Goal: Communication & Community: Participate in discussion

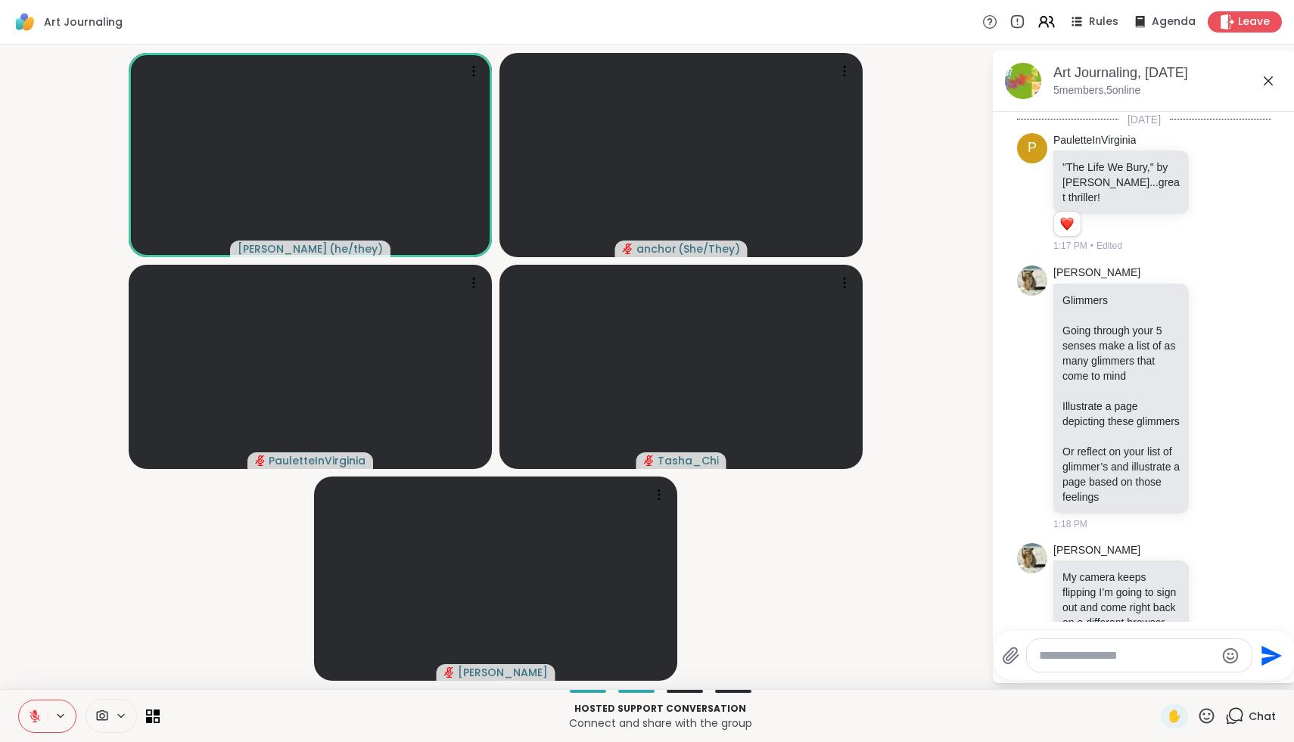
scroll to position [152, 0]
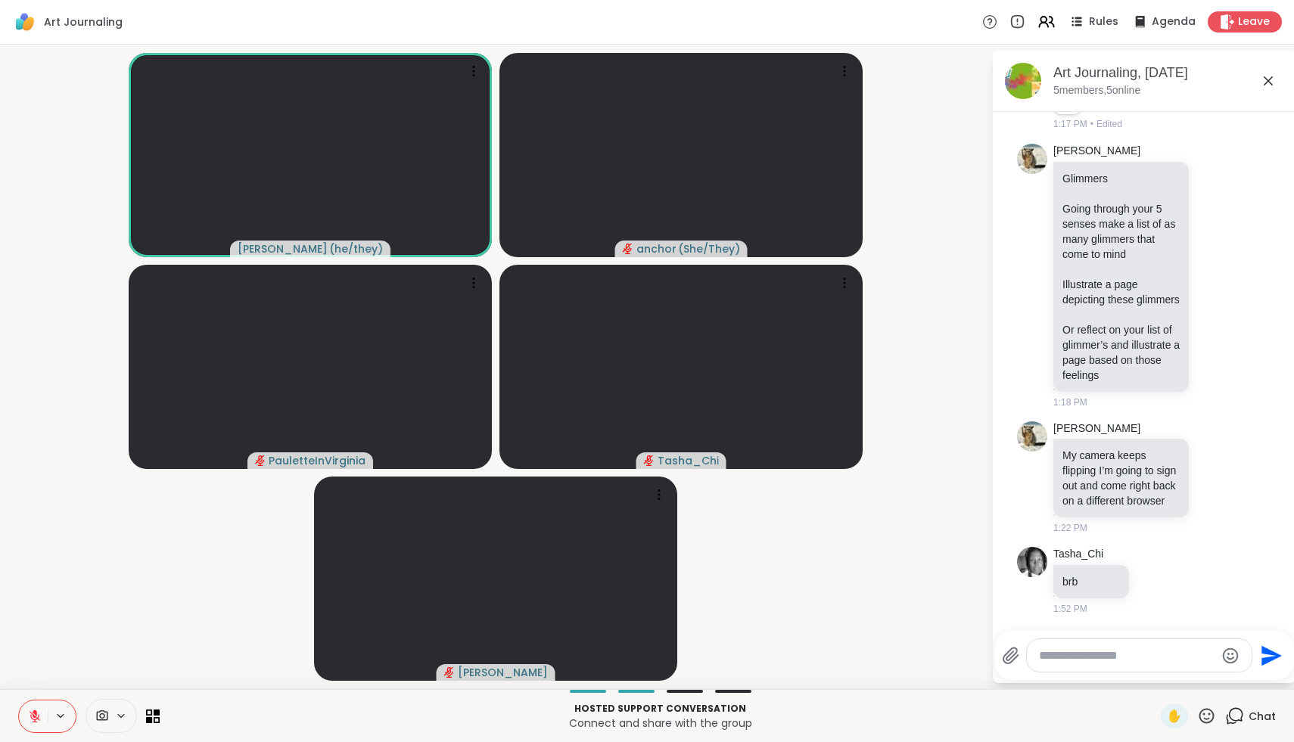
click at [1204, 713] on icon at bounding box center [1206, 715] width 15 height 15
click at [1231, 679] on span "🌟" at bounding box center [1228, 676] width 15 height 18
click at [1211, 713] on icon at bounding box center [1206, 716] width 19 height 19
click at [1176, 678] on div "❤️" at bounding box center [1161, 676] width 27 height 24
click at [1211, 718] on icon at bounding box center [1206, 716] width 19 height 19
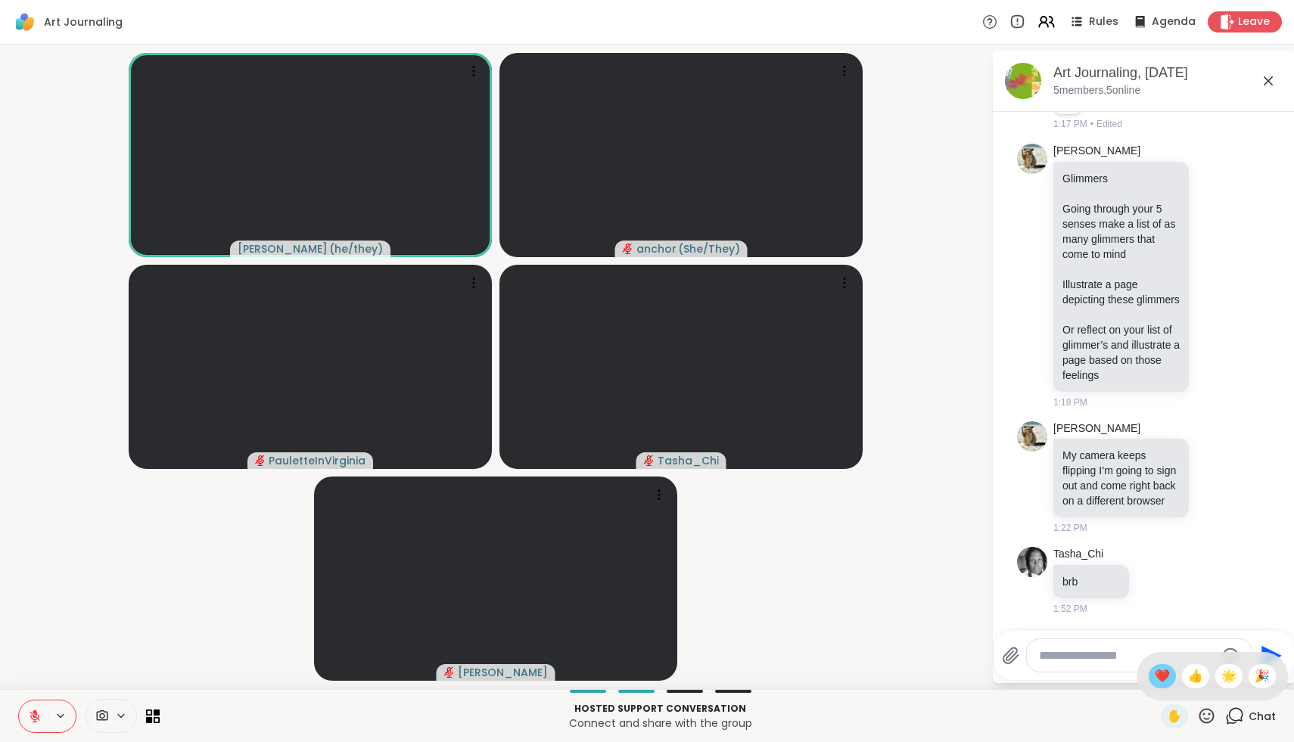
click at [1170, 674] on span "❤️" at bounding box center [1161, 676] width 15 height 18
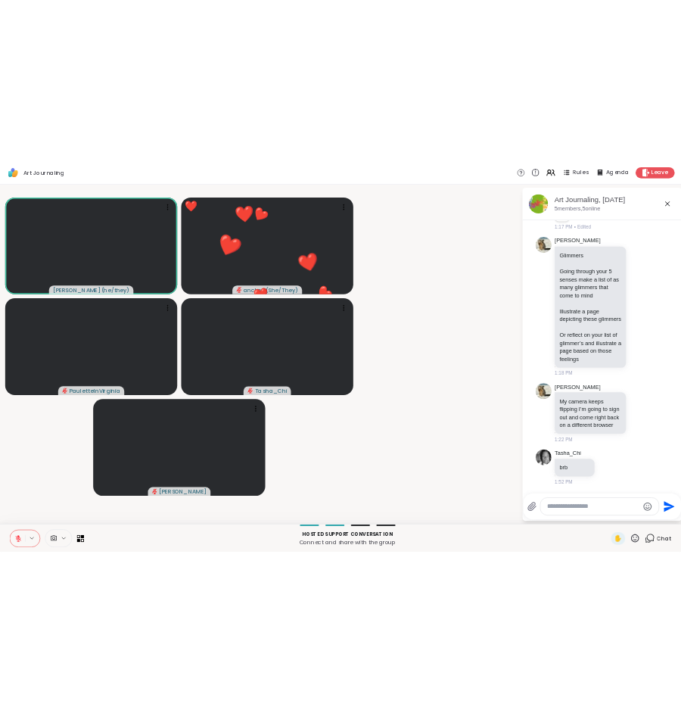
scroll to position [151, 0]
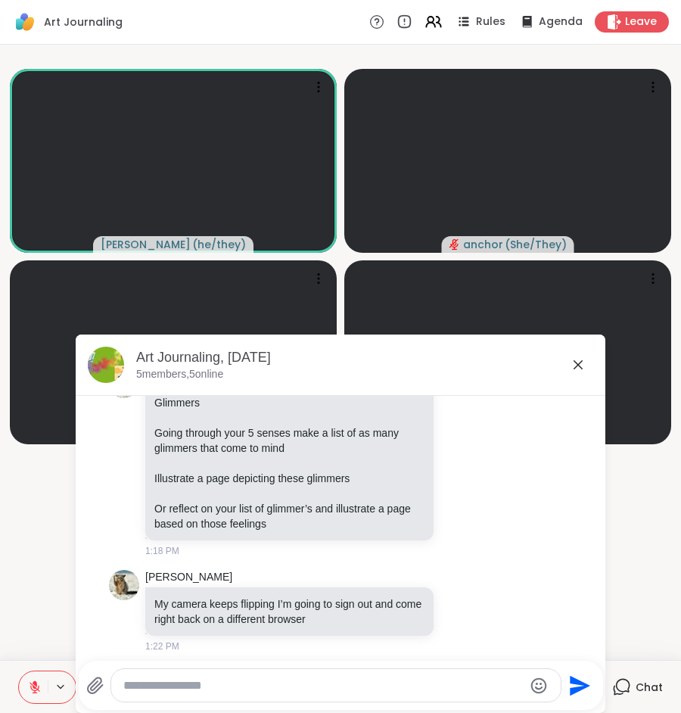
click at [578, 363] on icon at bounding box center [578, 365] width 18 height 18
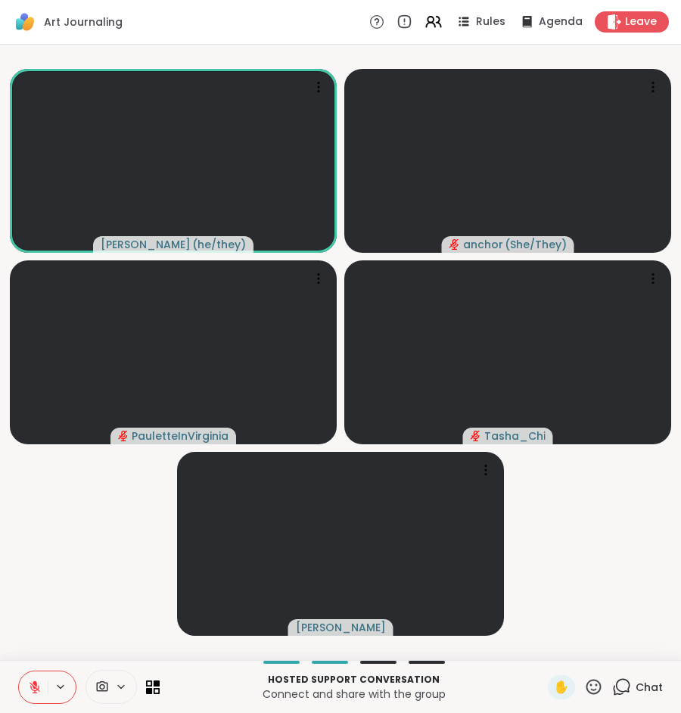
click at [620, 686] on icon at bounding box center [621, 686] width 19 height 19
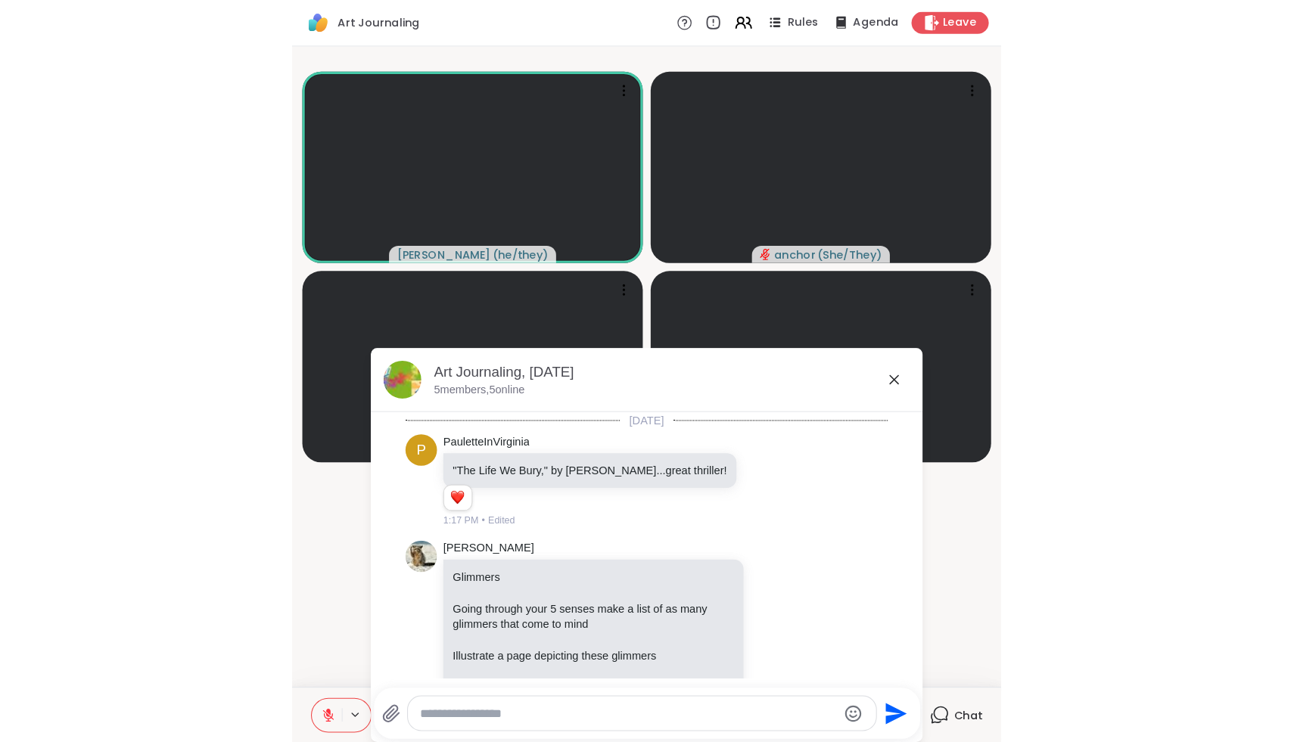
scroll to position [240, 0]
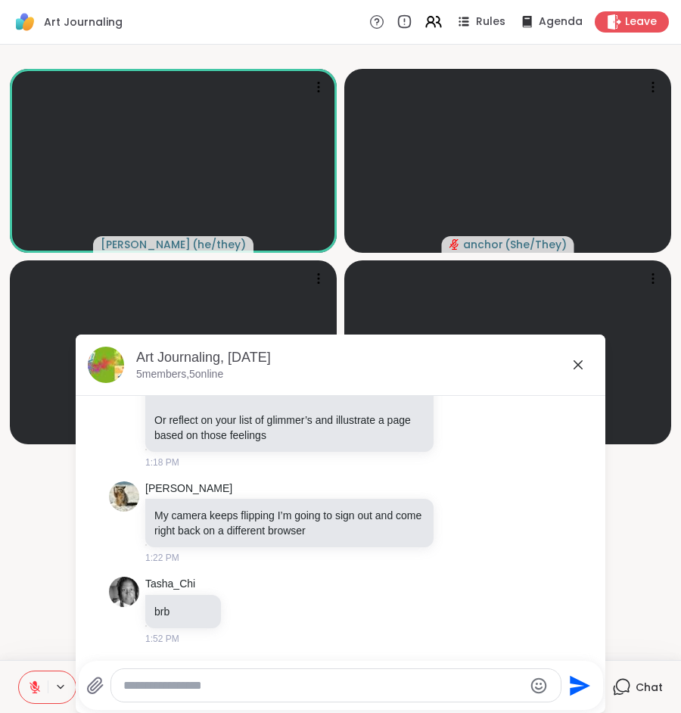
click at [583, 353] on div "Art Journaling, [DATE]" at bounding box center [364, 357] width 457 height 19
click at [583, 361] on icon at bounding box center [578, 365] width 18 height 18
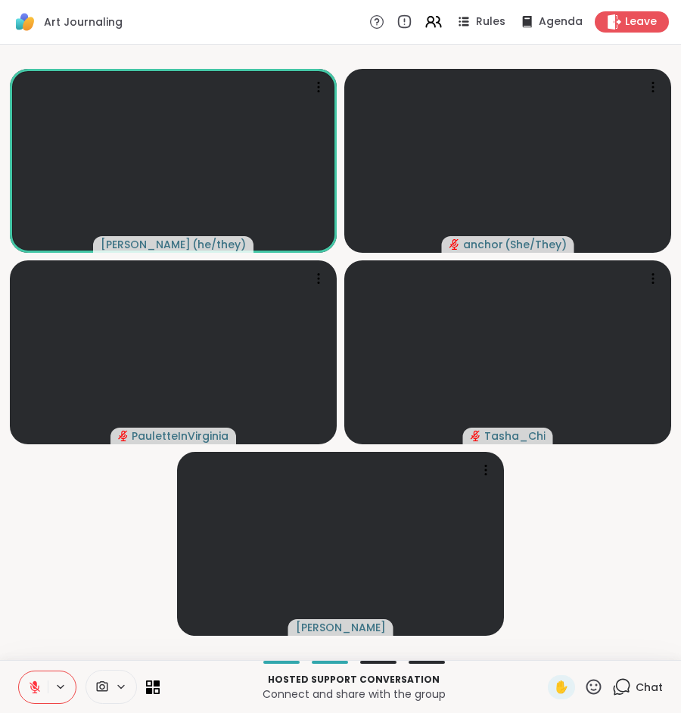
click at [593, 696] on div "✋" at bounding box center [575, 687] width 55 height 24
click at [598, 688] on icon at bounding box center [593, 686] width 19 height 19
click at [557, 645] on span "❤️" at bounding box center [549, 647] width 15 height 18
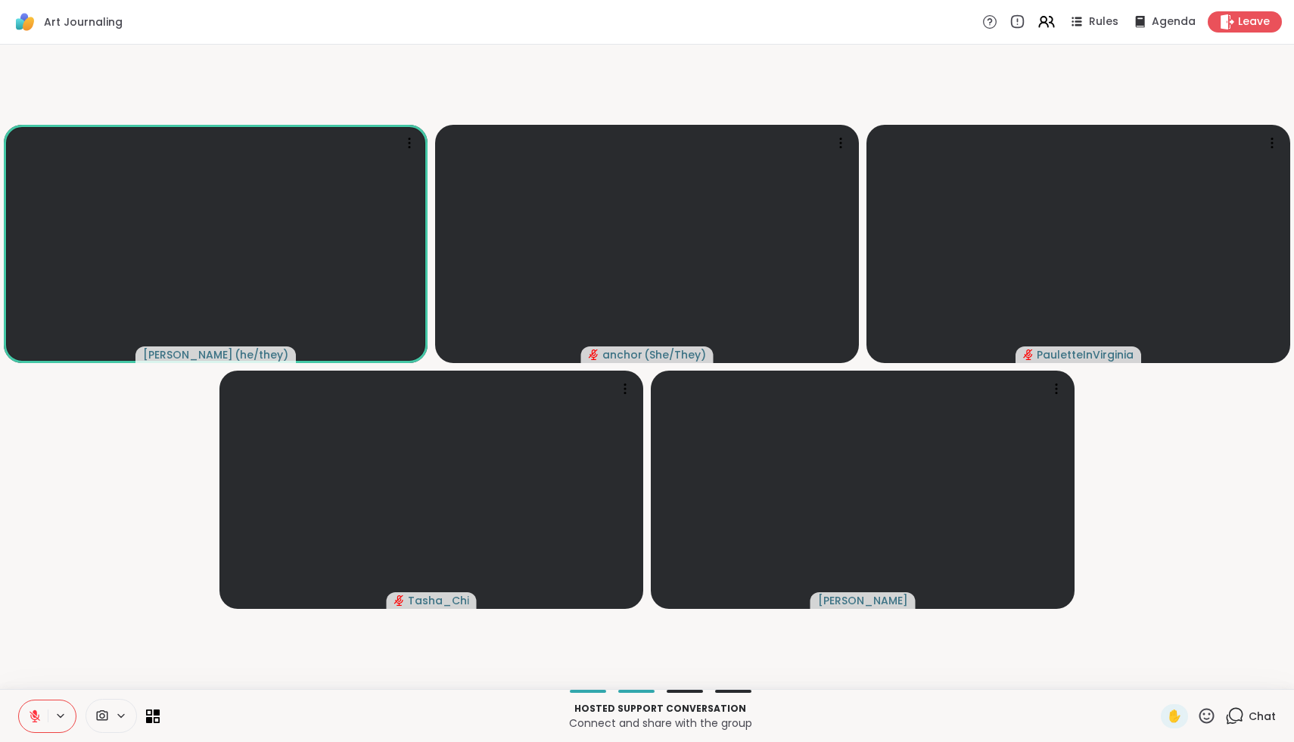
click at [1208, 722] on icon at bounding box center [1206, 716] width 19 height 19
click at [1260, 674] on span "🎉" at bounding box center [1261, 676] width 15 height 18
click at [1213, 718] on icon at bounding box center [1206, 715] width 15 height 15
click at [1170, 669] on span "❤️" at bounding box center [1161, 676] width 15 height 18
click at [1209, 722] on icon at bounding box center [1206, 715] width 15 height 15
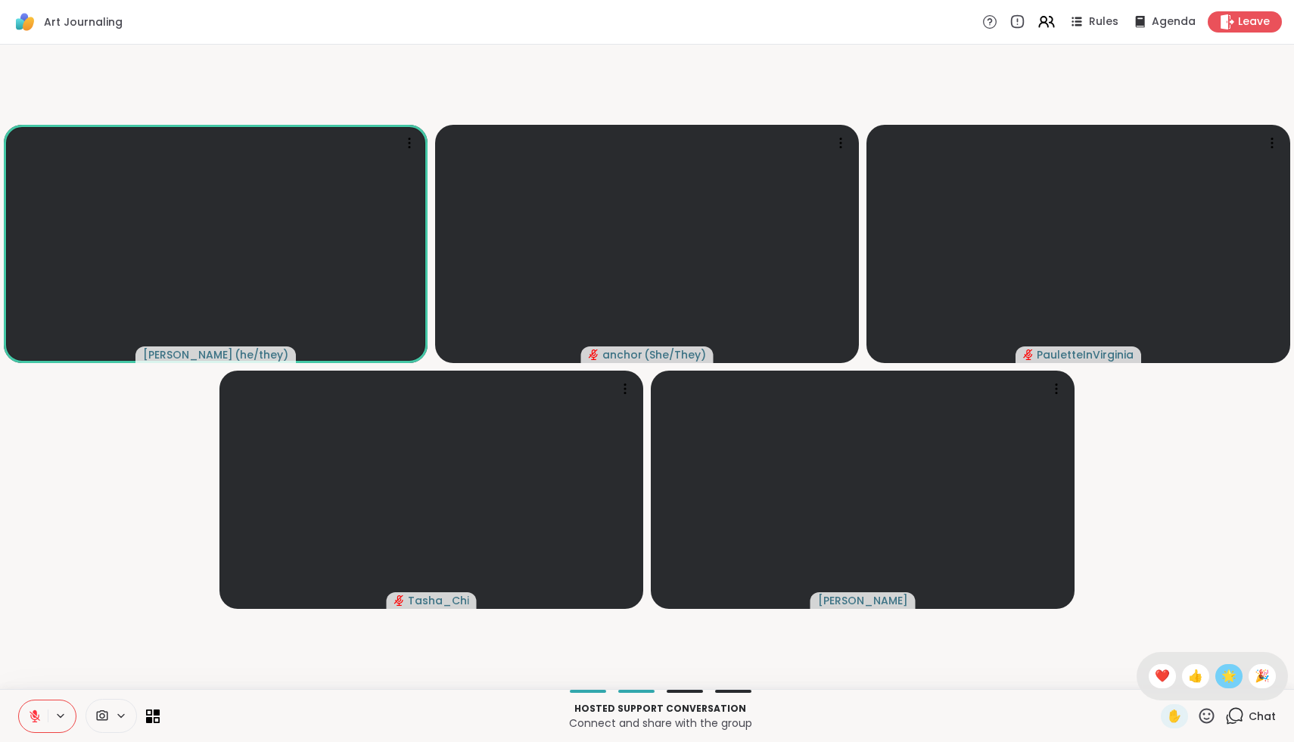
click at [1236, 679] on span "🌟" at bounding box center [1228, 676] width 15 height 18
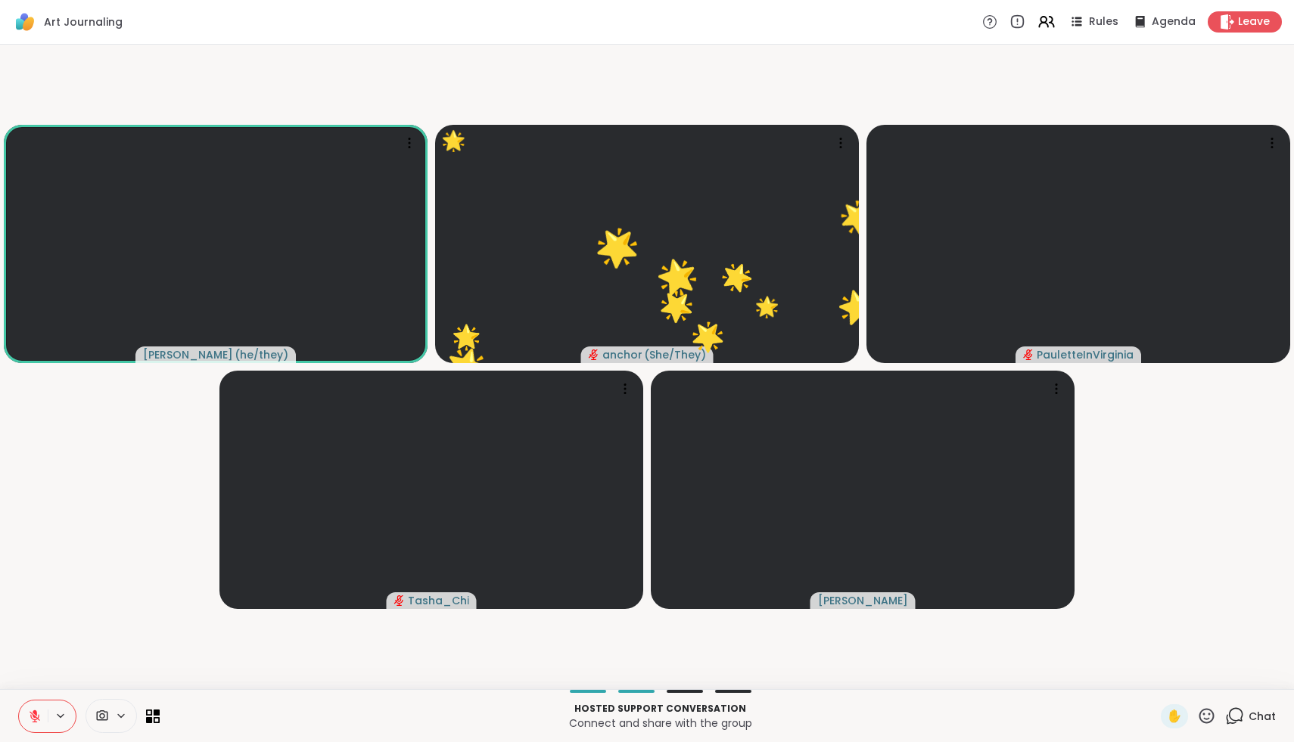
click at [1204, 711] on icon at bounding box center [1206, 716] width 19 height 19
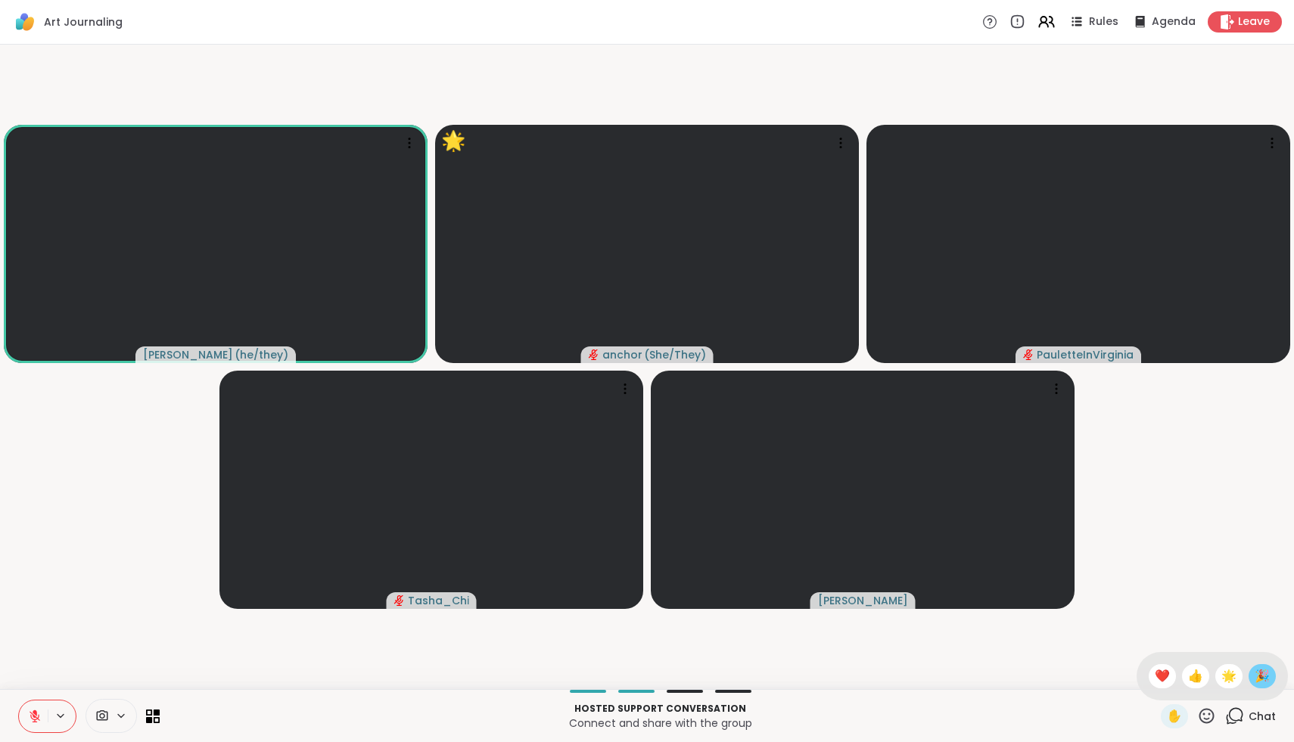
click at [1267, 673] on span "🎉" at bounding box center [1261, 676] width 15 height 18
click at [1253, 722] on span "Chat" at bounding box center [1261, 716] width 27 height 15
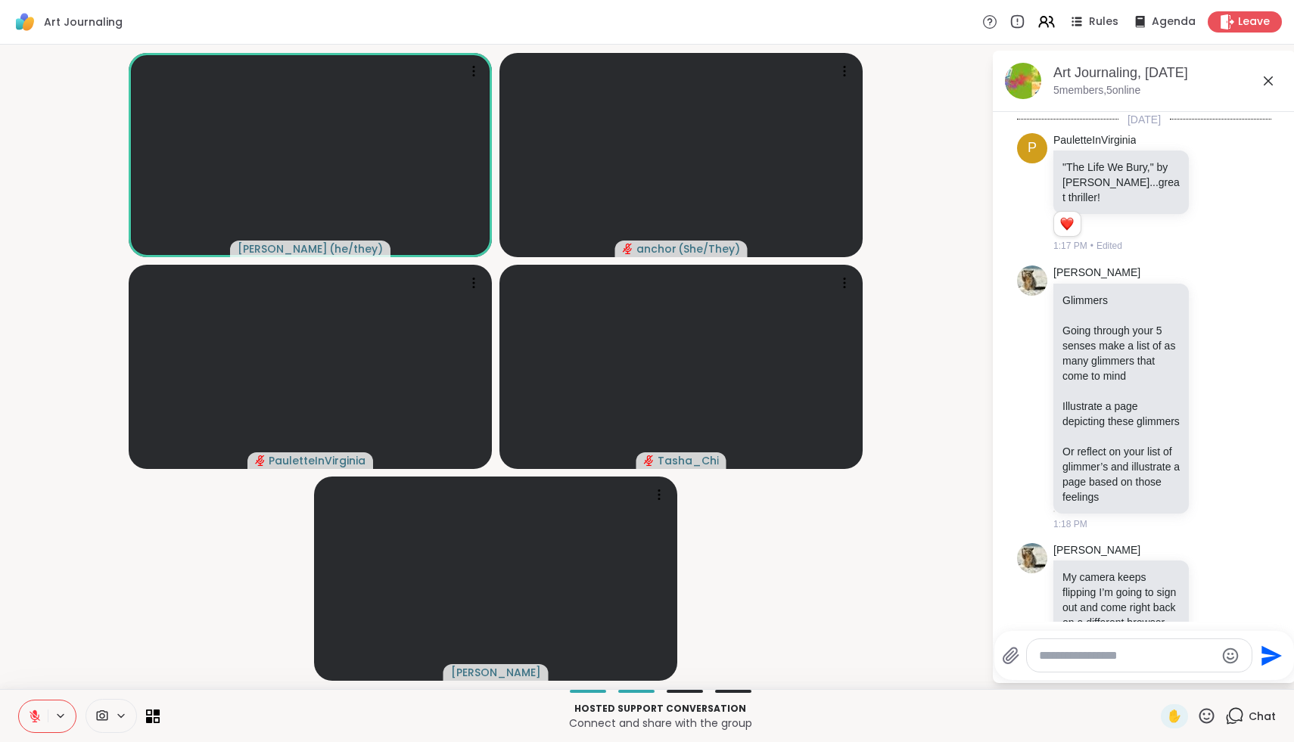
scroll to position [152, 0]
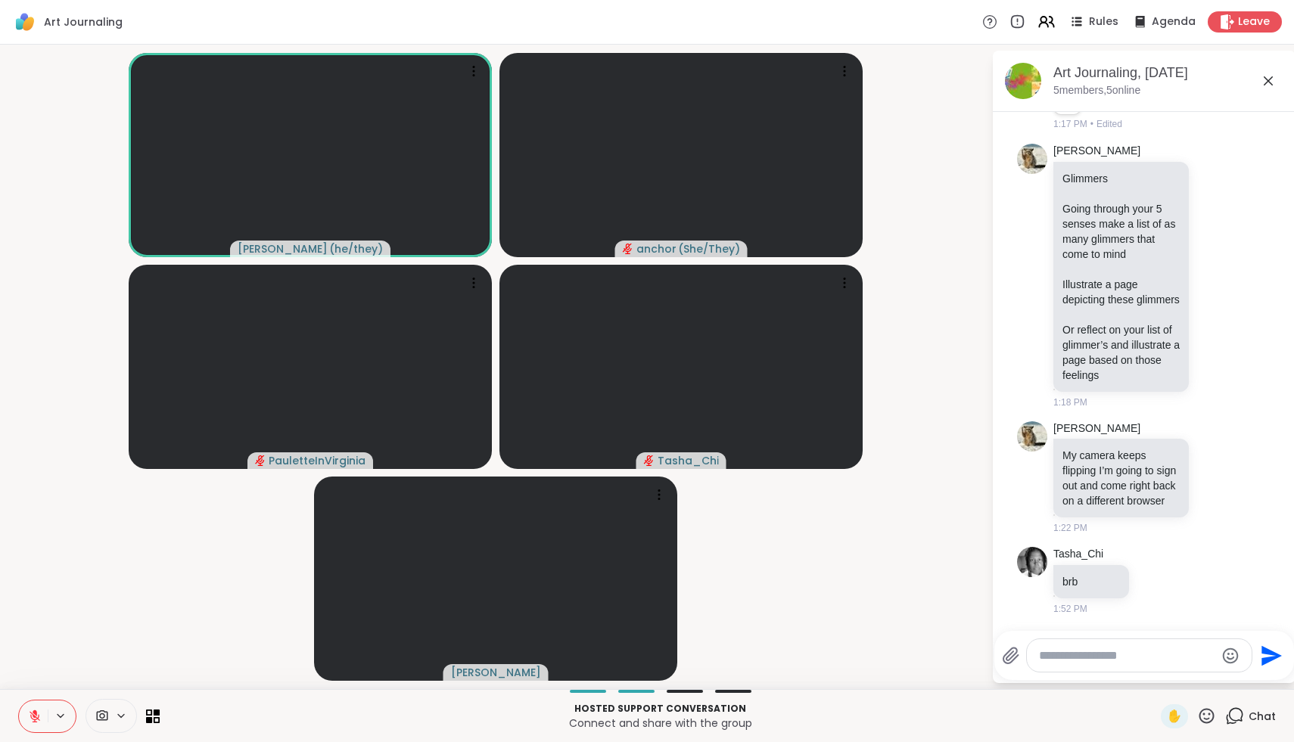
click at [1271, 82] on icon at bounding box center [1268, 81] width 18 height 18
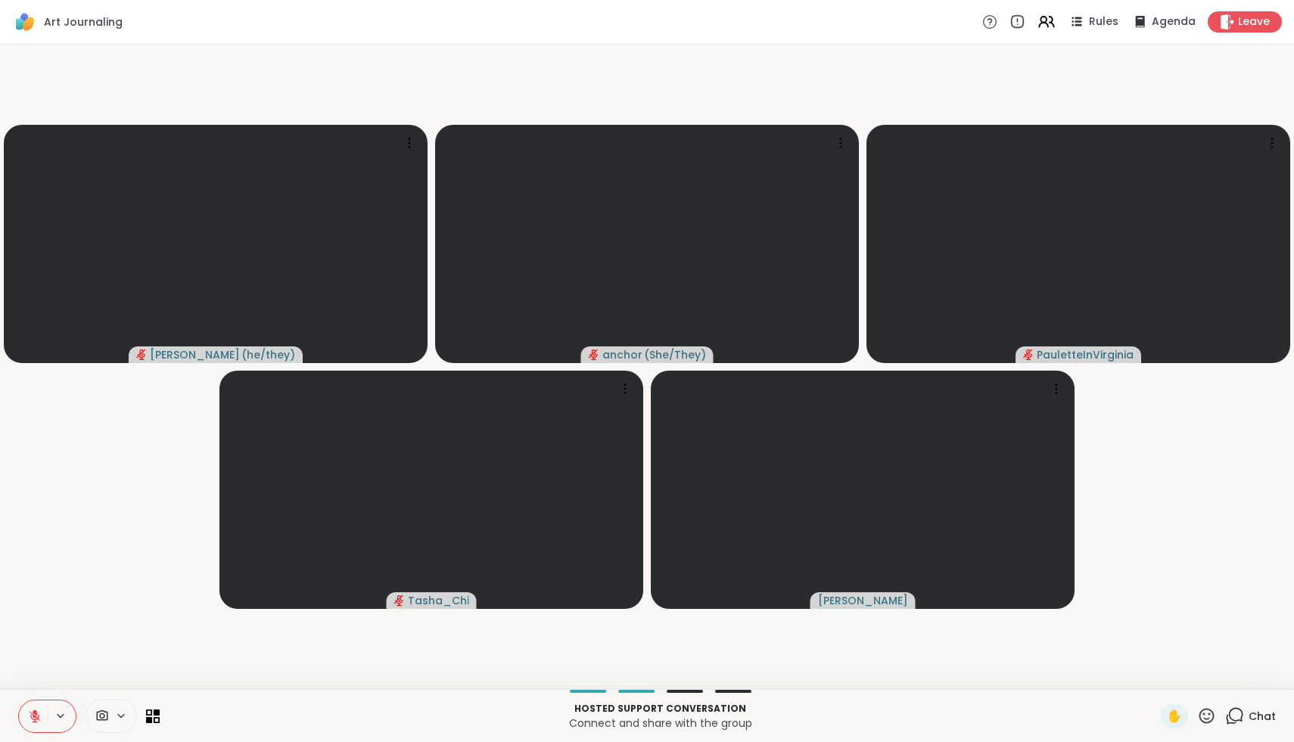
click at [1205, 719] on icon at bounding box center [1206, 715] width 15 height 15
click at [1232, 670] on span "🌟" at bounding box center [1228, 676] width 15 height 18
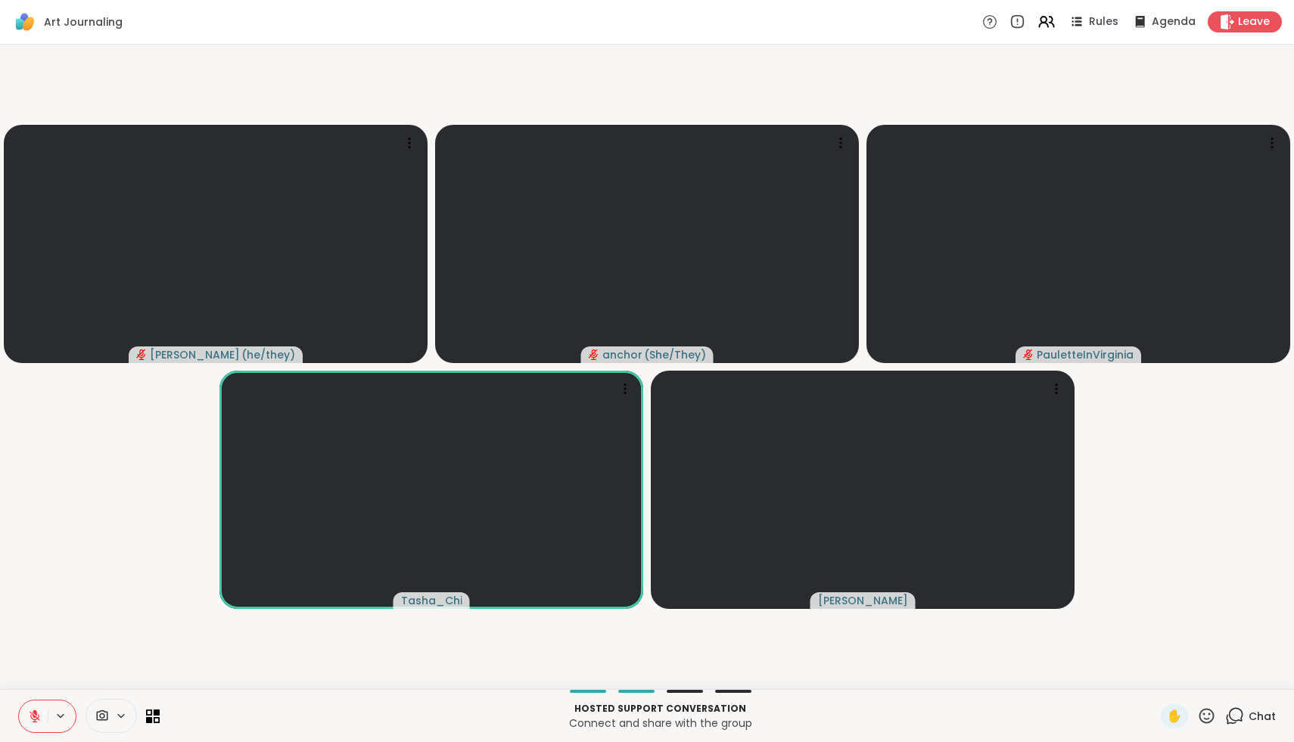
click at [1209, 720] on icon at bounding box center [1206, 716] width 19 height 19
click at [1170, 680] on span "❤️" at bounding box center [1161, 676] width 15 height 18
click at [1204, 723] on icon at bounding box center [1206, 716] width 19 height 19
click at [1169, 678] on span "❤️" at bounding box center [1161, 676] width 15 height 18
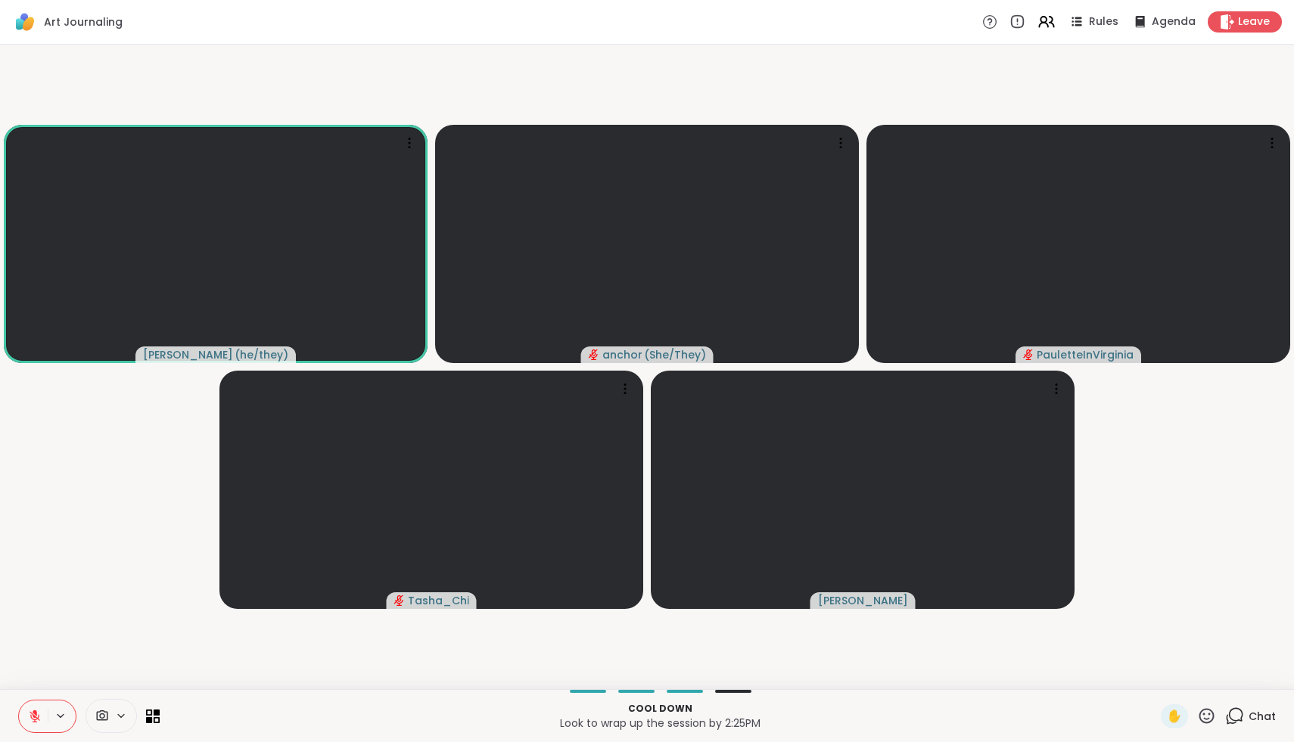
click at [1213, 714] on icon at bounding box center [1206, 715] width 15 height 15
click at [1170, 676] on span "❤️" at bounding box center [1161, 676] width 15 height 18
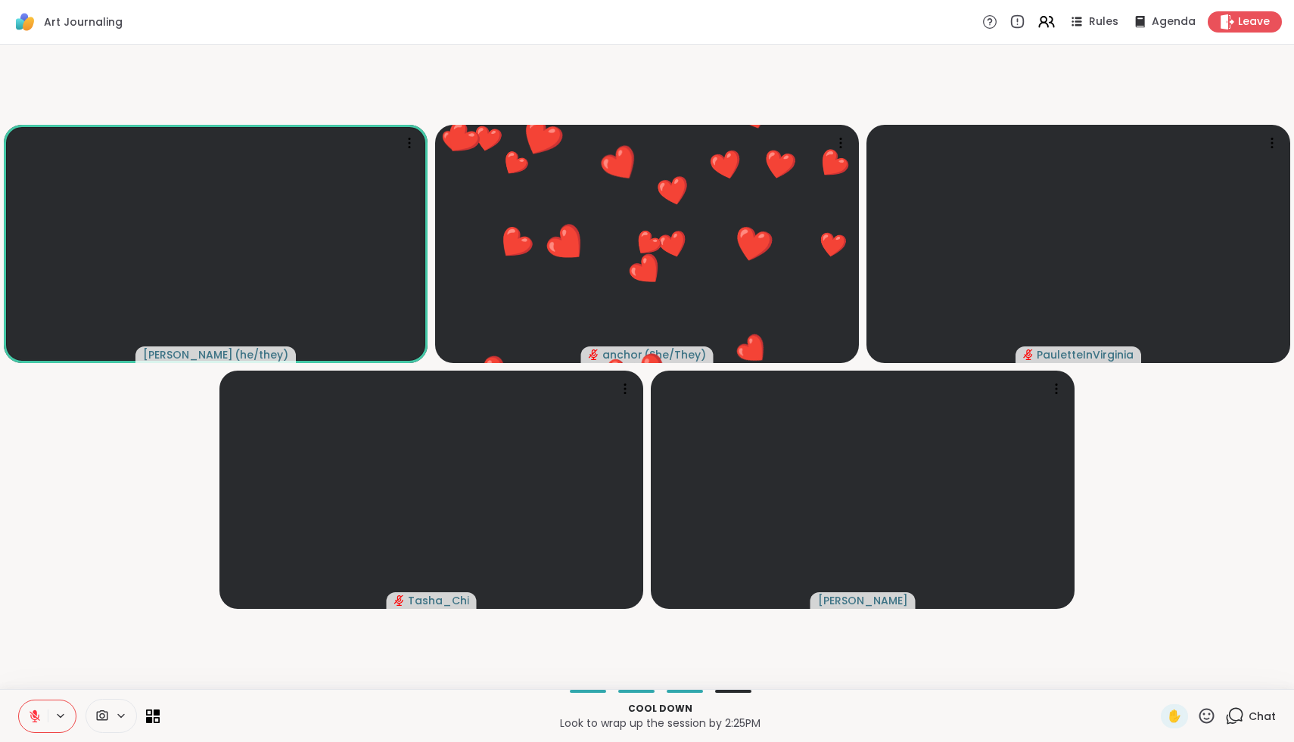
click at [1206, 713] on icon at bounding box center [1206, 716] width 19 height 19
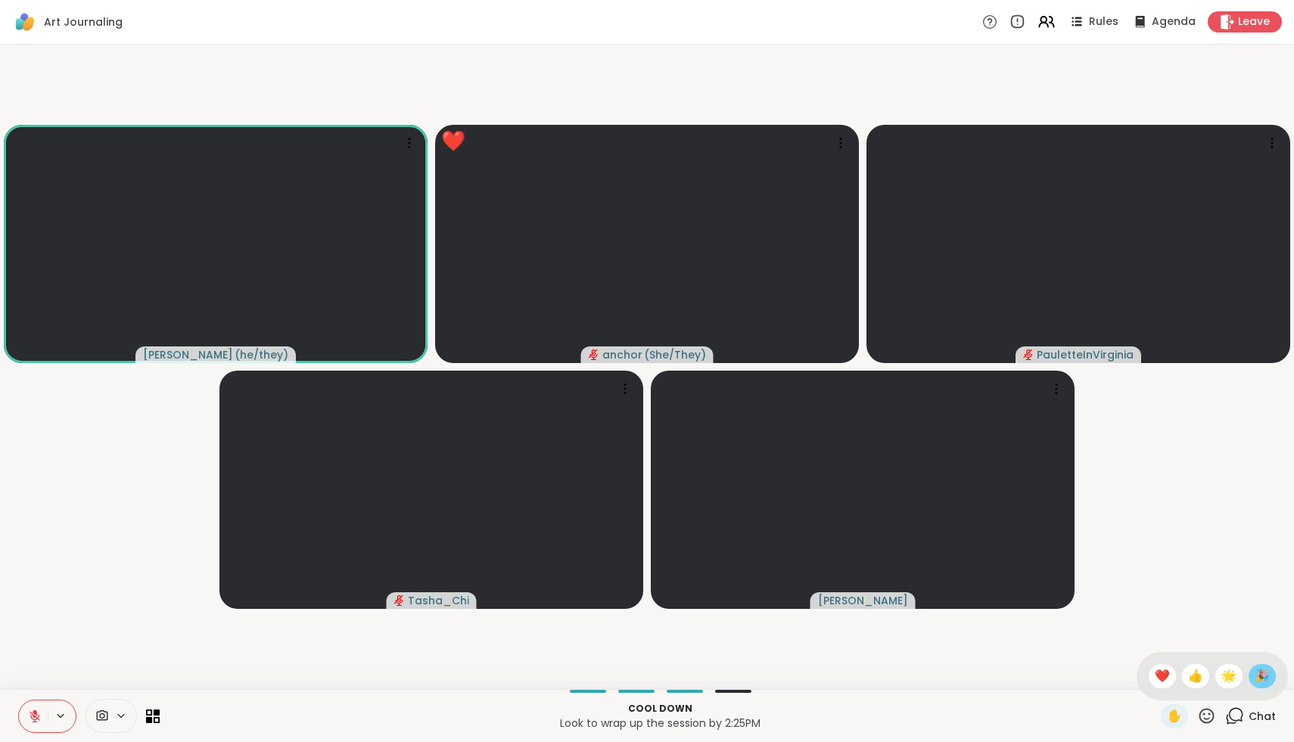
click at [1257, 675] on span "🎉" at bounding box center [1261, 676] width 15 height 18
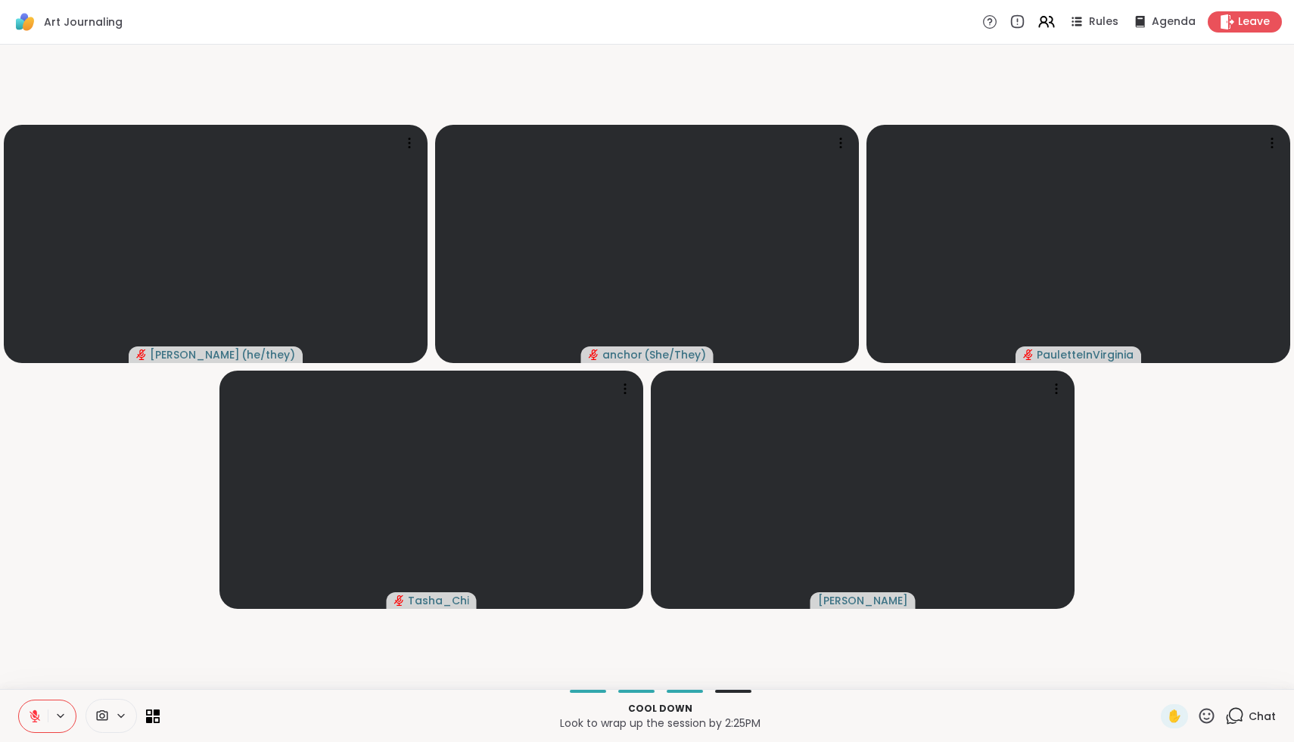
click at [33, 720] on icon at bounding box center [35, 717] width 14 height 14
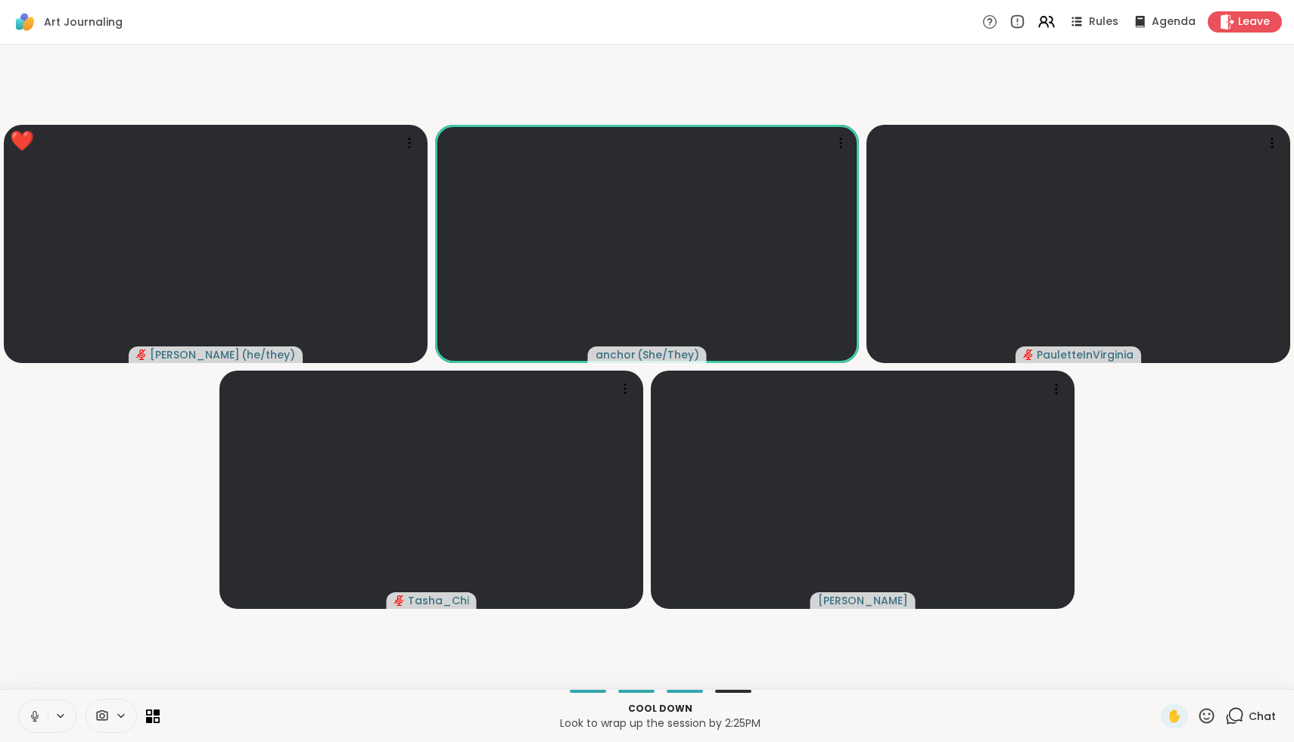
click at [34, 716] on icon at bounding box center [35, 717] width 14 height 14
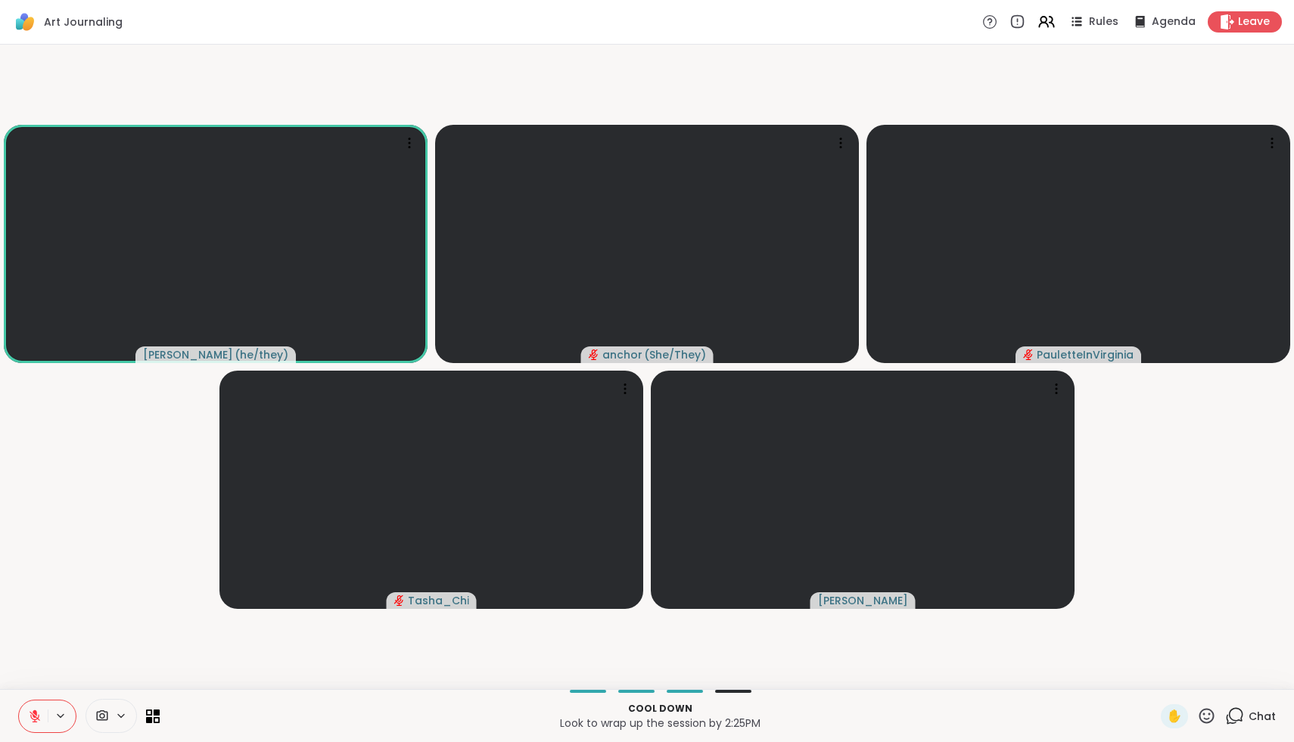
click at [1206, 722] on icon at bounding box center [1206, 715] width 15 height 15
click at [1170, 674] on span "❤️" at bounding box center [1161, 676] width 15 height 18
click at [1242, 712] on icon at bounding box center [1236, 715] width 14 height 14
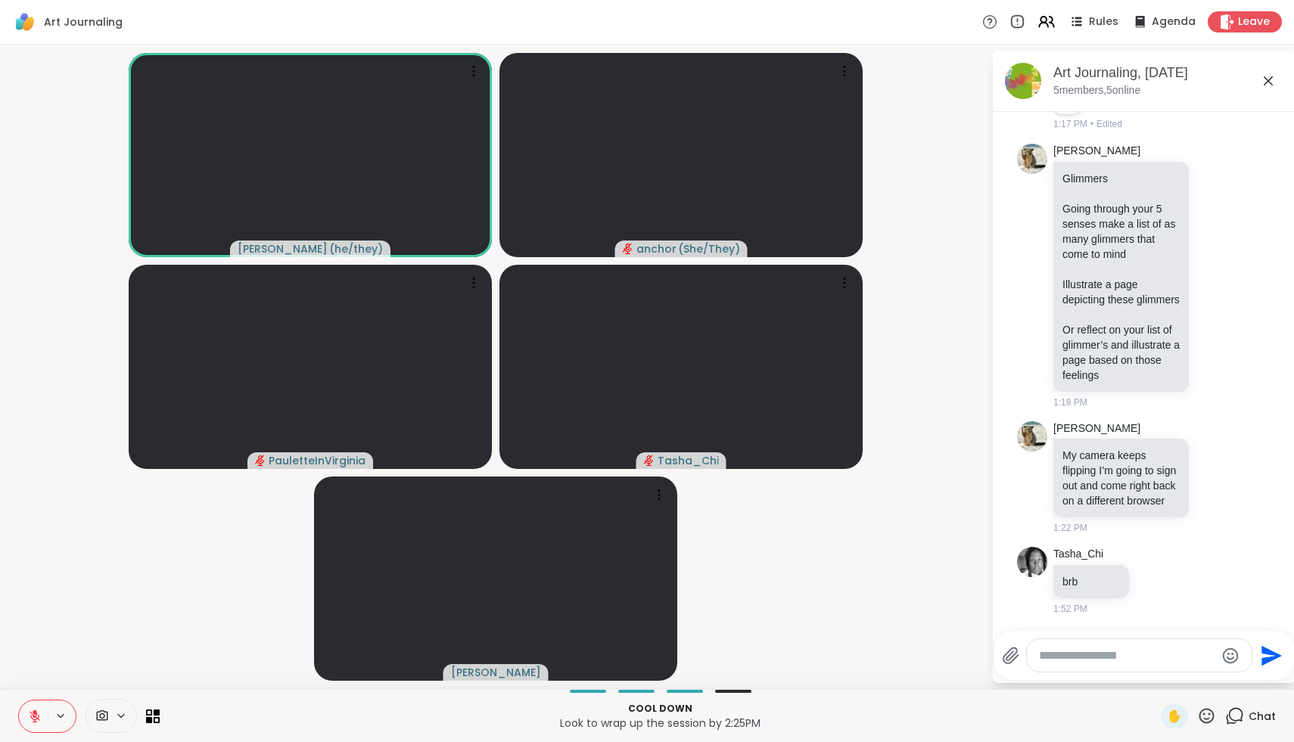
click at [1176, 660] on textarea "Type your message" at bounding box center [1127, 655] width 176 height 15
click at [1218, 723] on div "✋ Chat" at bounding box center [1217, 716] width 115 height 24
click at [1212, 719] on icon at bounding box center [1206, 715] width 15 height 15
click at [1176, 674] on div "❤️" at bounding box center [1161, 676] width 27 height 24
click at [1206, 721] on icon at bounding box center [1206, 716] width 19 height 19
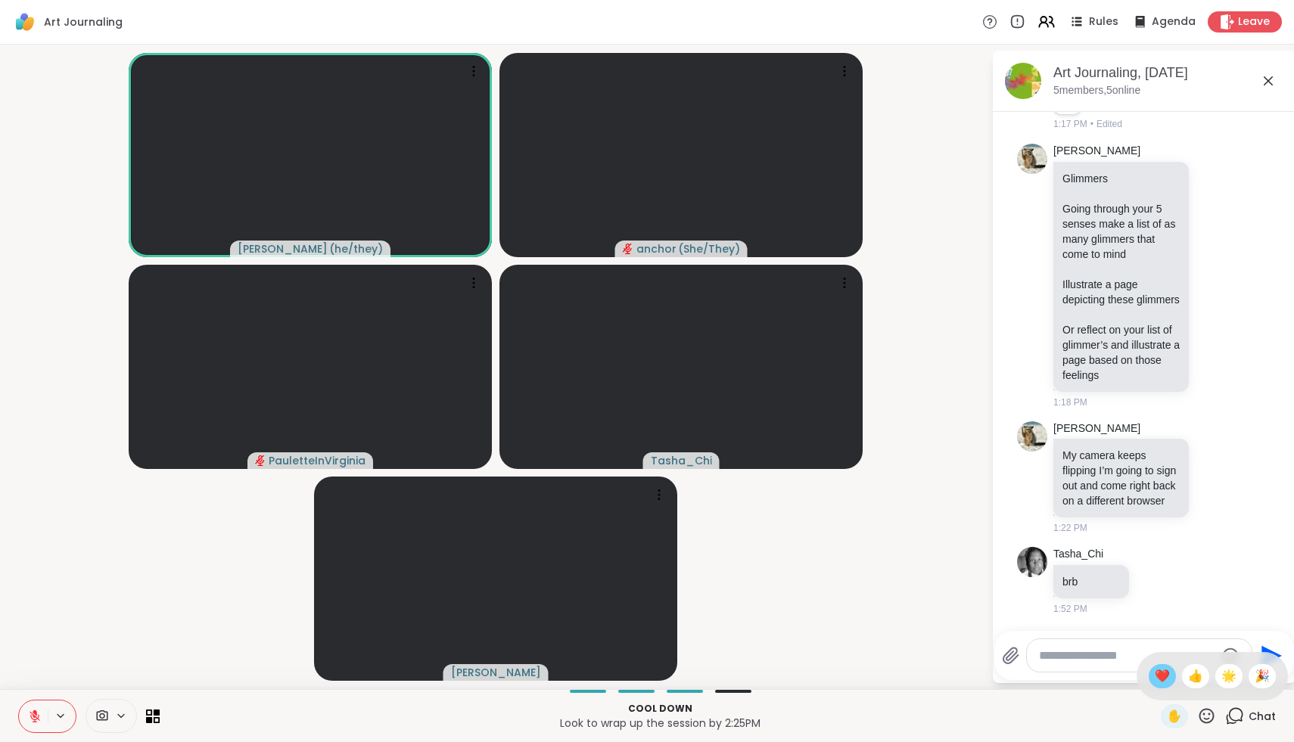
click at [1176, 674] on div "❤️" at bounding box center [1161, 676] width 27 height 24
click at [1178, 713] on span "✋" at bounding box center [1174, 716] width 15 height 18
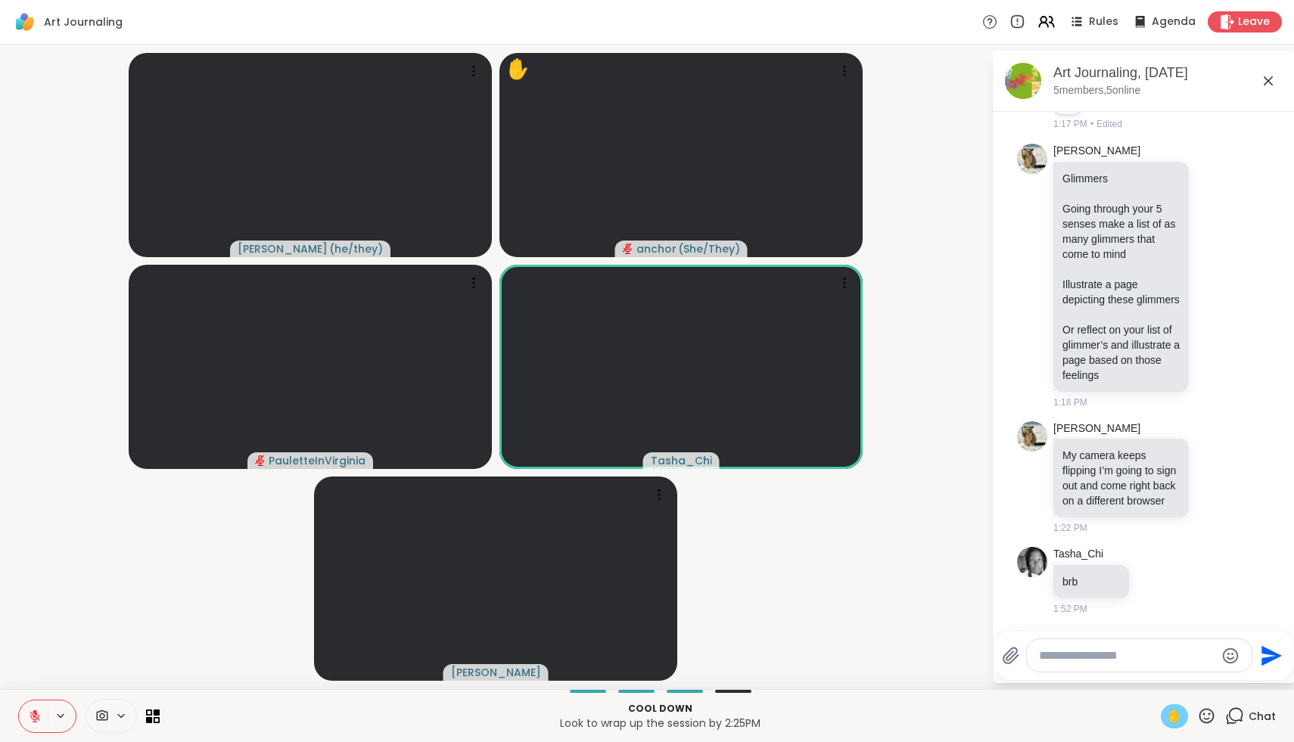
click at [1175, 716] on span "✋" at bounding box center [1174, 716] width 15 height 18
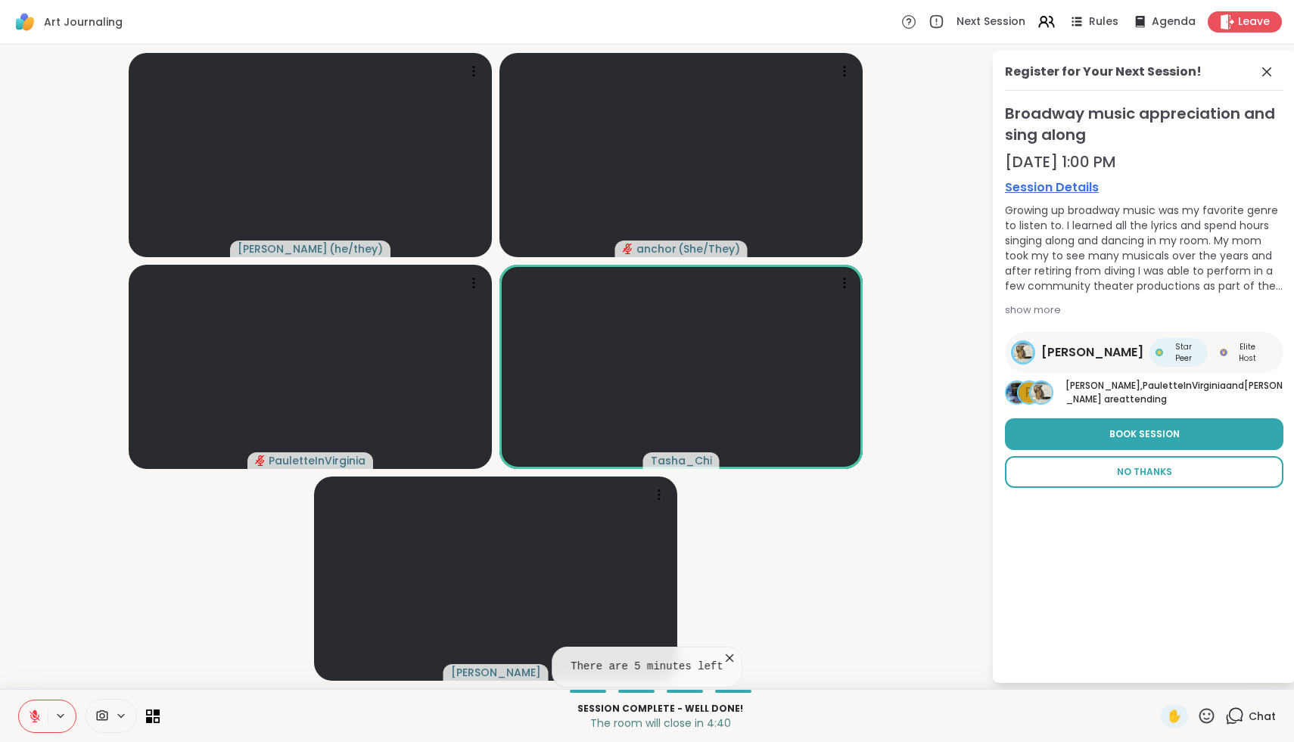
click at [1165, 467] on span "No Thanks" at bounding box center [1144, 472] width 55 height 14
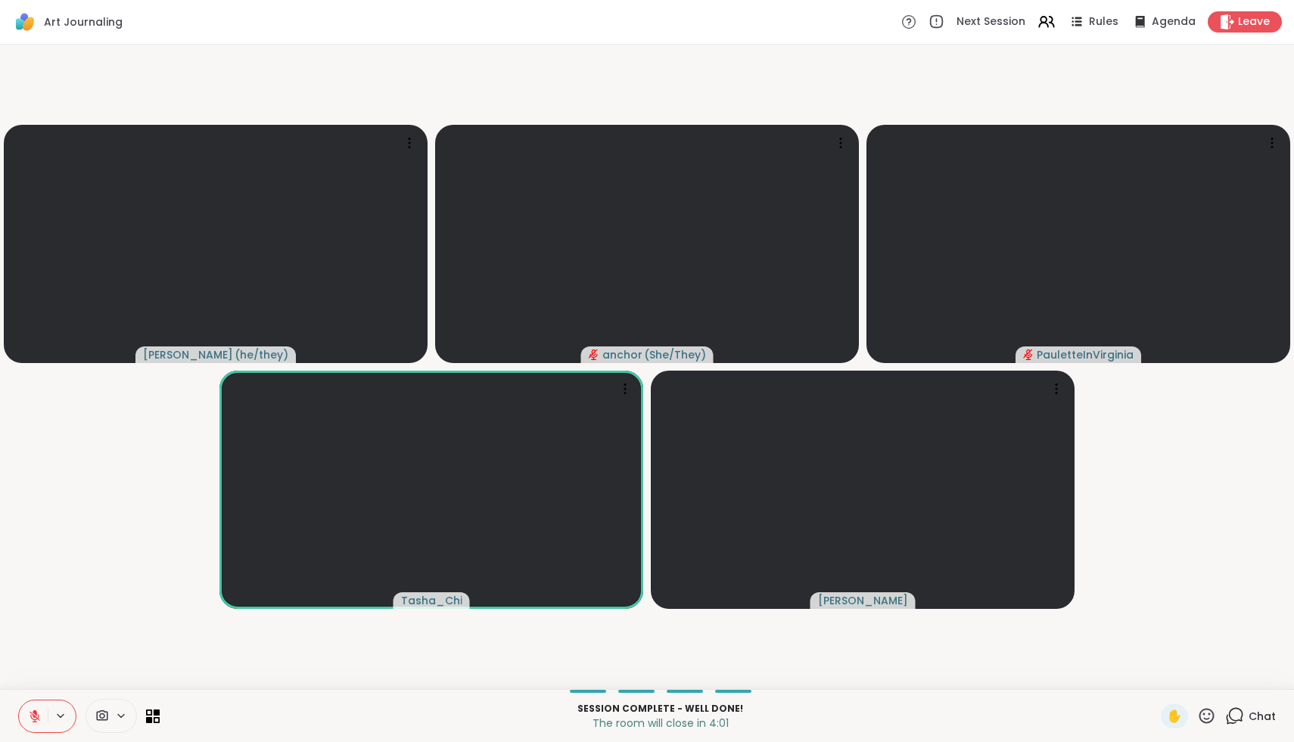
click at [1238, 716] on icon at bounding box center [1234, 716] width 19 height 19
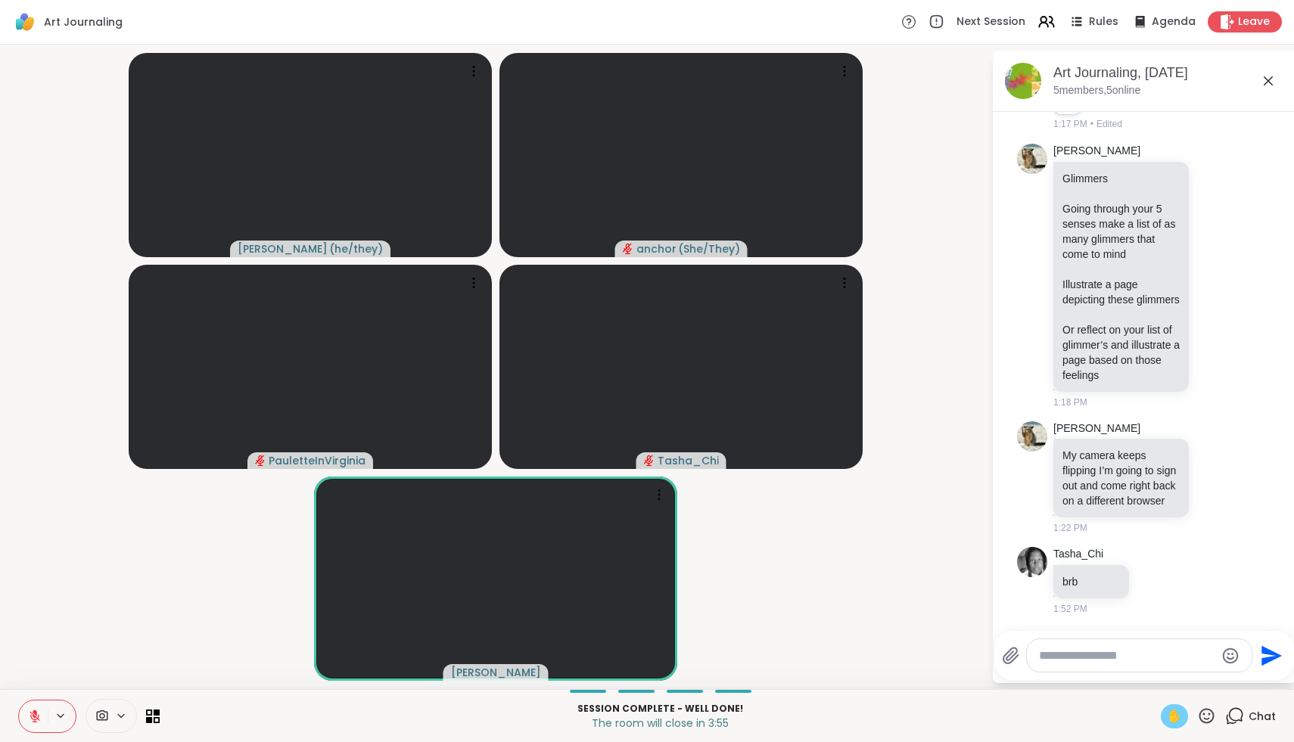
click at [1178, 712] on span "✋" at bounding box center [1174, 716] width 15 height 18
click at [1179, 717] on span "✋" at bounding box center [1174, 716] width 15 height 18
click at [1216, 713] on icon at bounding box center [1206, 716] width 19 height 19
click at [1176, 678] on div "❤️" at bounding box center [1161, 676] width 27 height 24
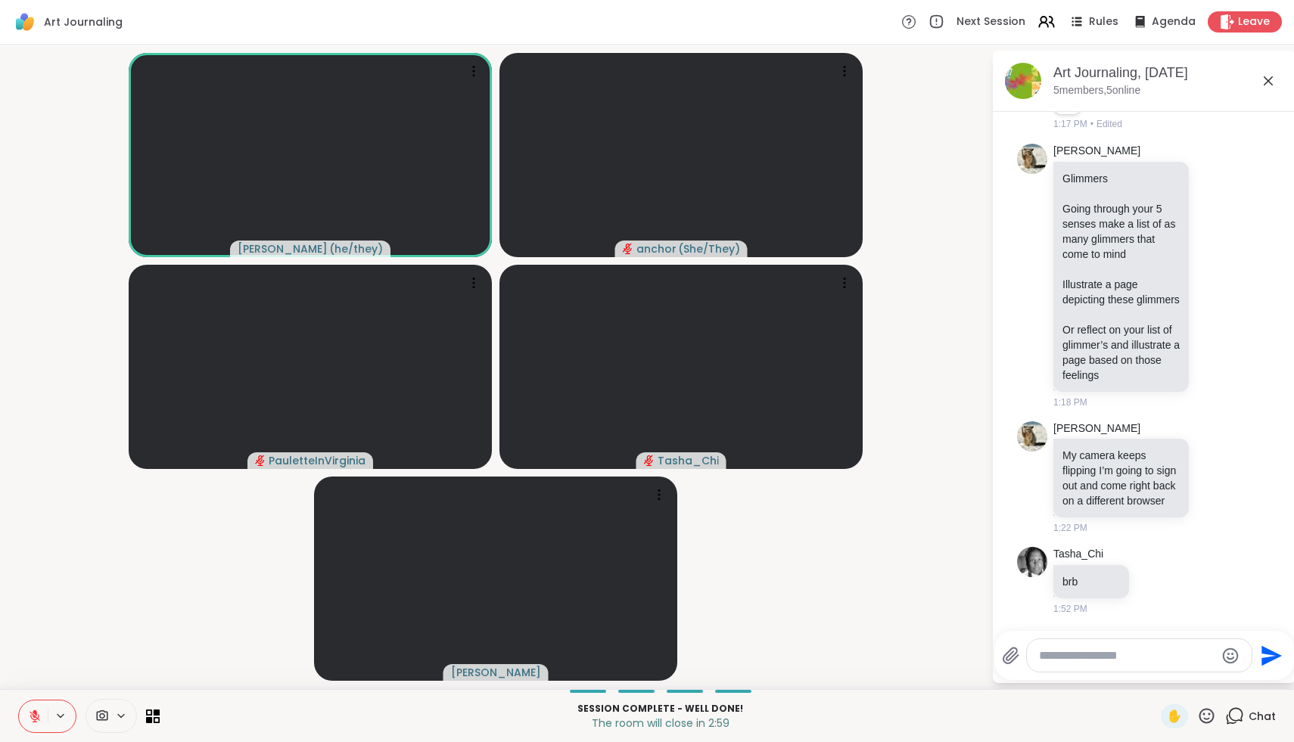
click at [1209, 714] on icon at bounding box center [1206, 715] width 15 height 15
click at [1235, 677] on span "🌟" at bounding box center [1228, 676] width 15 height 18
click at [33, 713] on icon at bounding box center [35, 717] width 14 height 14
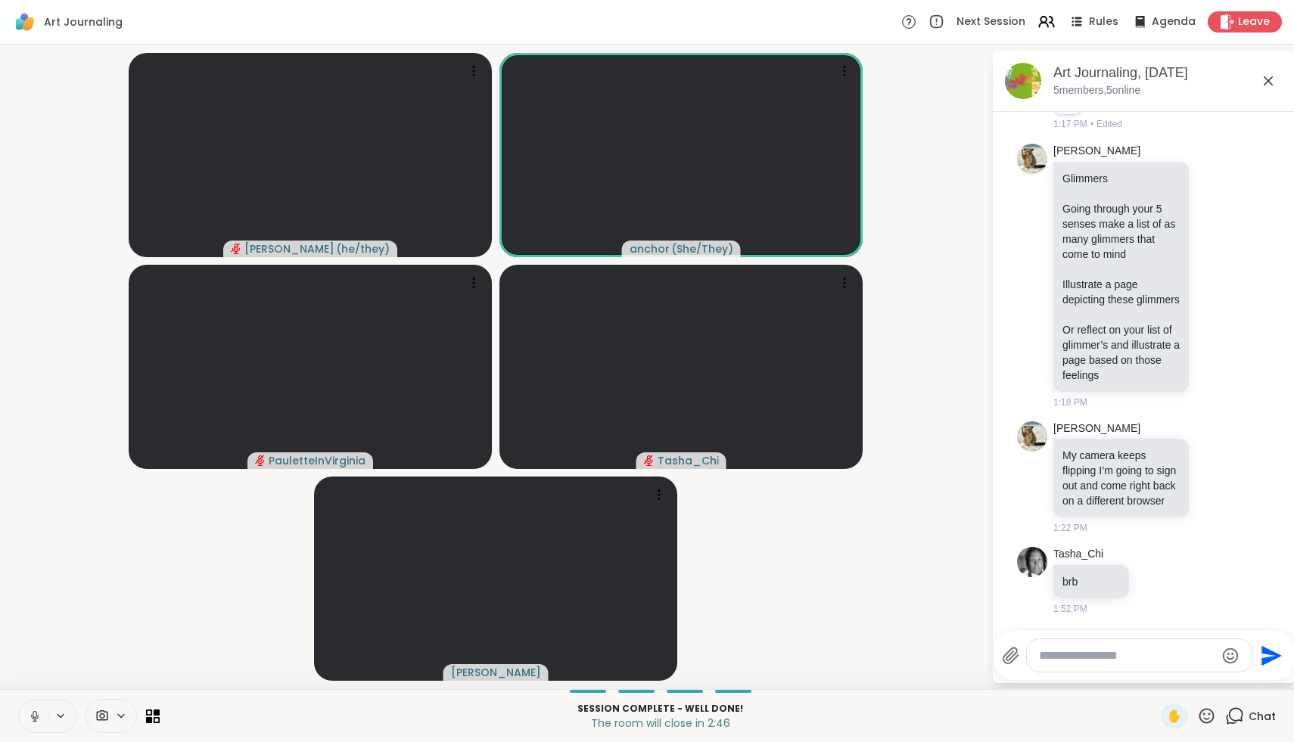
click at [1118, 657] on textarea "Type your message" at bounding box center [1127, 655] width 176 height 15
paste textarea "**********"
type textarea "**********"
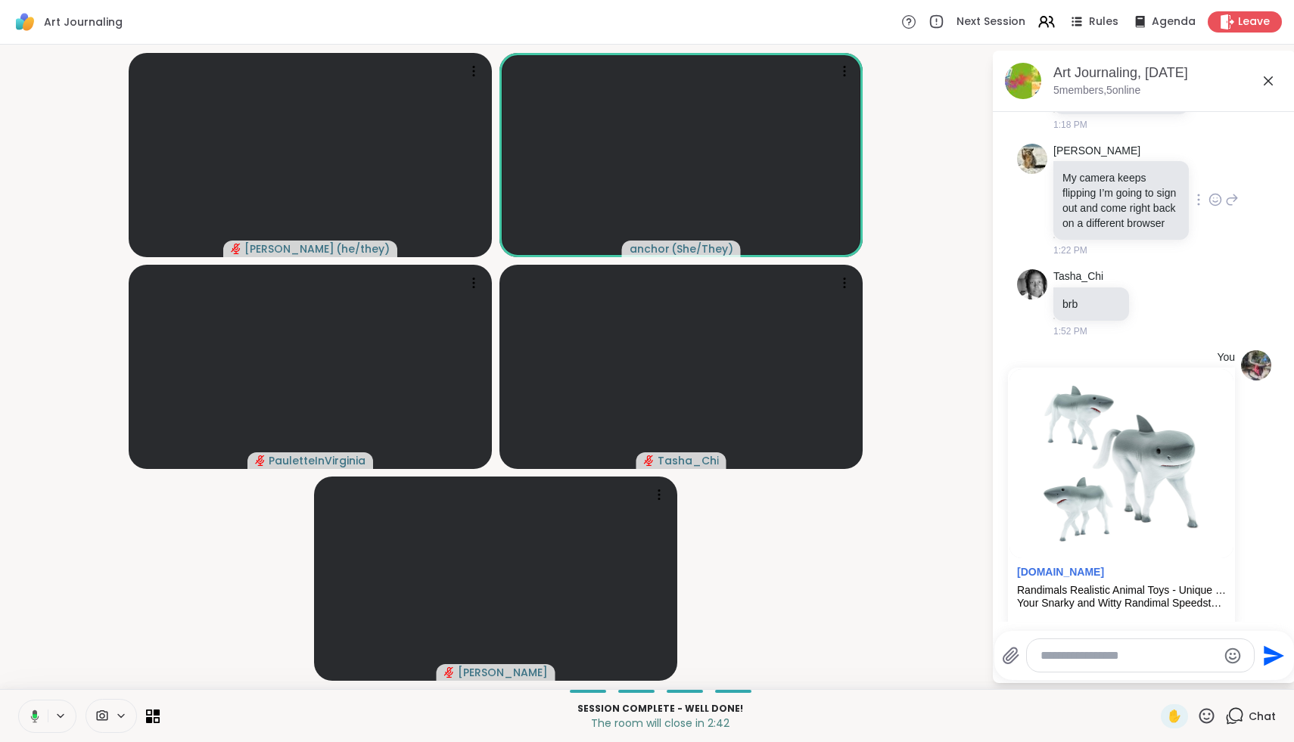
scroll to position [495, 0]
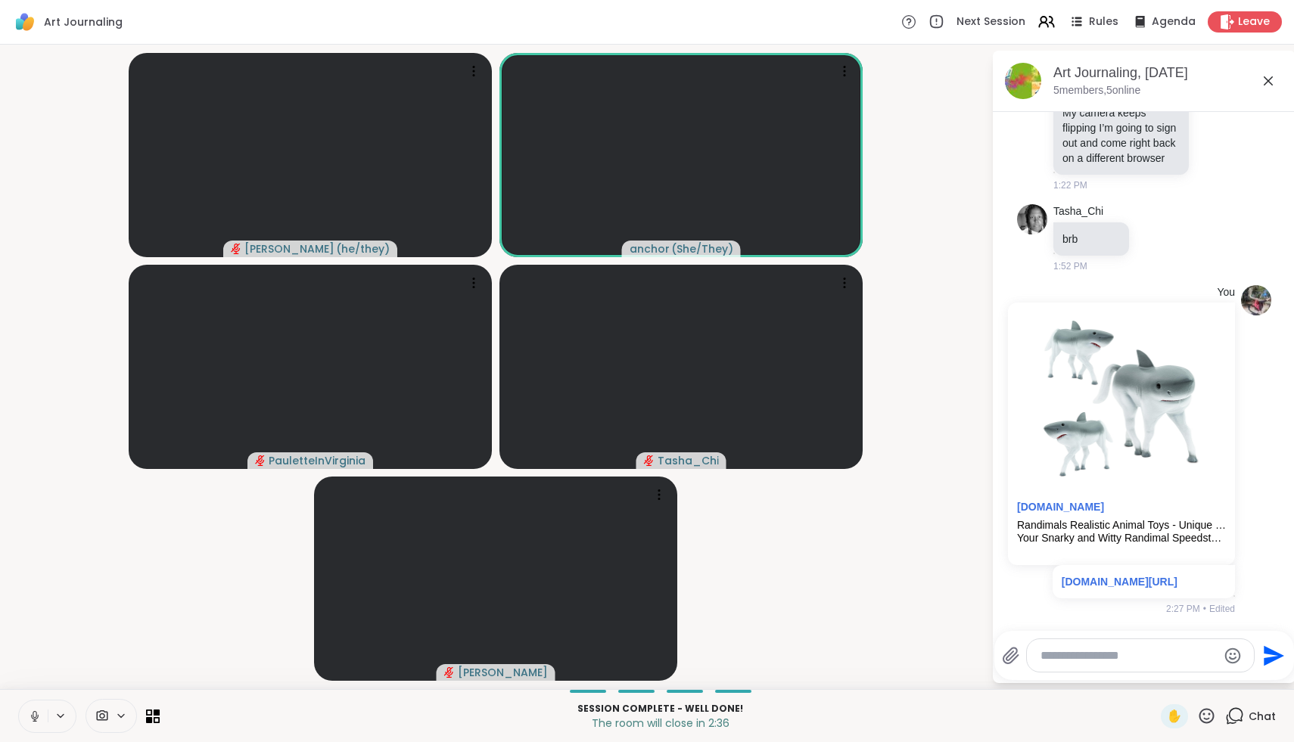
click at [34, 719] on icon at bounding box center [35, 717] width 14 height 14
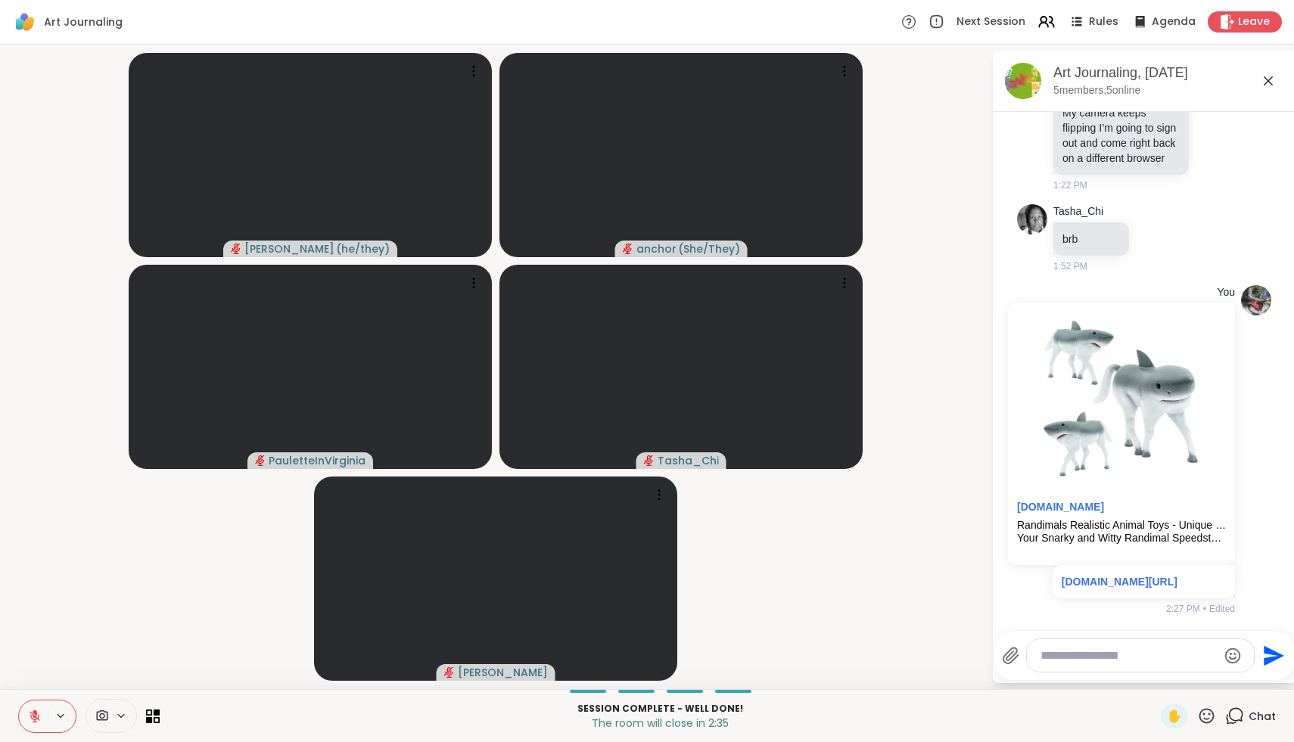
click at [34, 719] on icon at bounding box center [35, 717] width 14 height 14
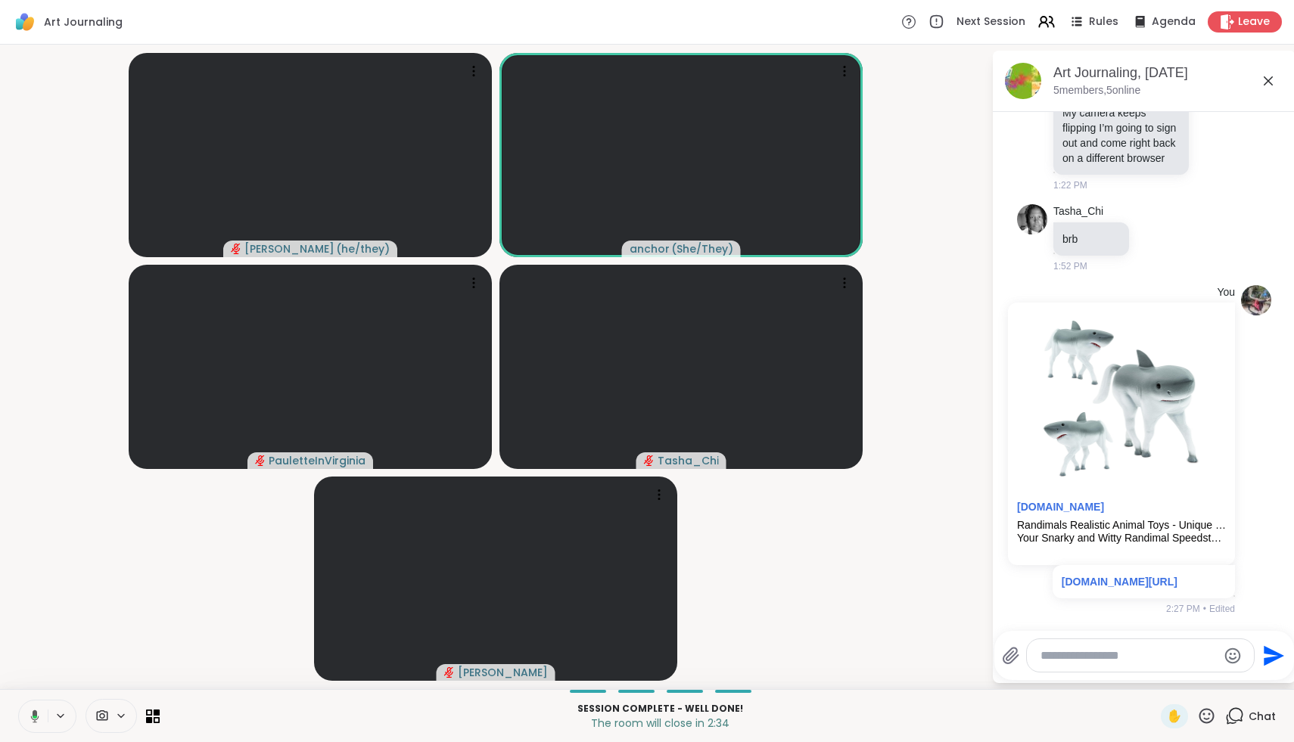
click at [34, 719] on icon at bounding box center [33, 717] width 14 height 14
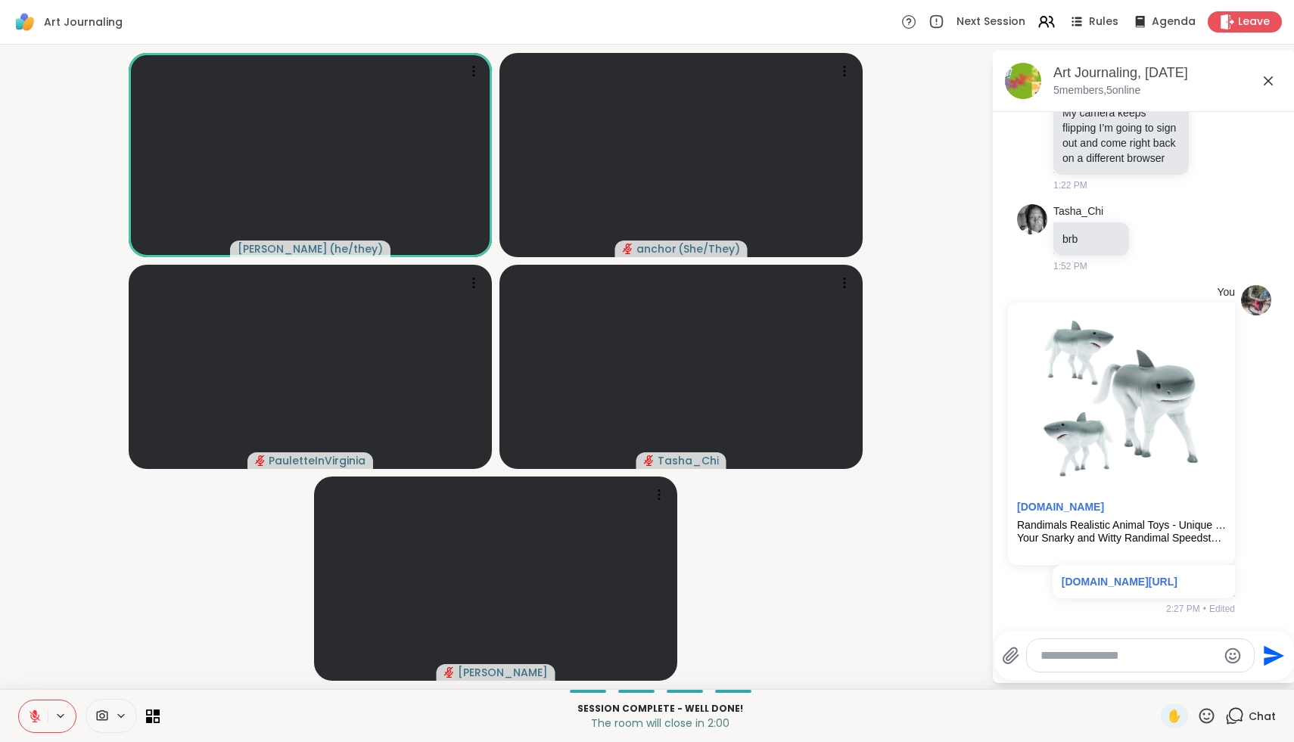
click at [1202, 719] on icon at bounding box center [1206, 715] width 15 height 15
click at [1170, 682] on span "❤️" at bounding box center [1161, 676] width 15 height 18
click at [1211, 716] on icon at bounding box center [1206, 716] width 19 height 19
click at [1163, 680] on div "❤️" at bounding box center [1161, 676] width 27 height 24
click at [1213, 715] on icon at bounding box center [1206, 715] width 15 height 15
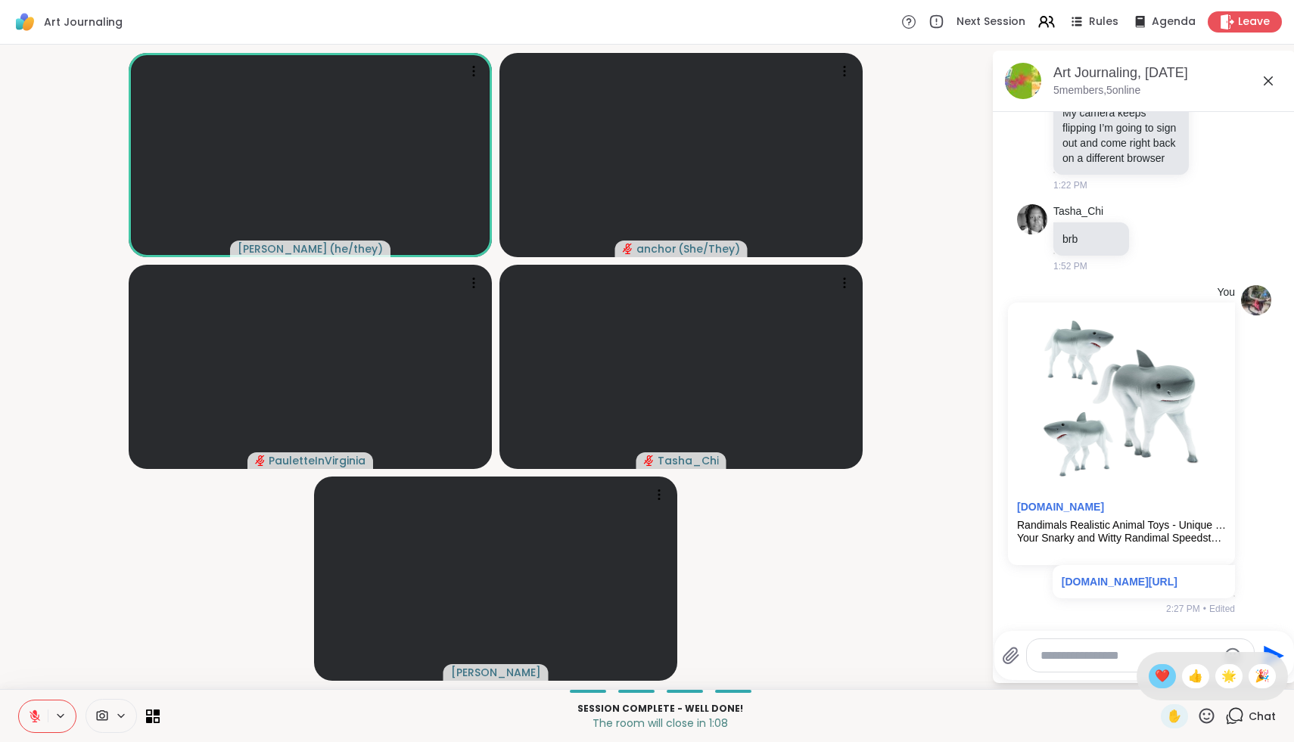
click at [1170, 676] on span "❤️" at bounding box center [1161, 676] width 15 height 18
click at [1204, 715] on icon at bounding box center [1206, 715] width 15 height 15
click at [1163, 669] on div "❤️" at bounding box center [1161, 676] width 27 height 24
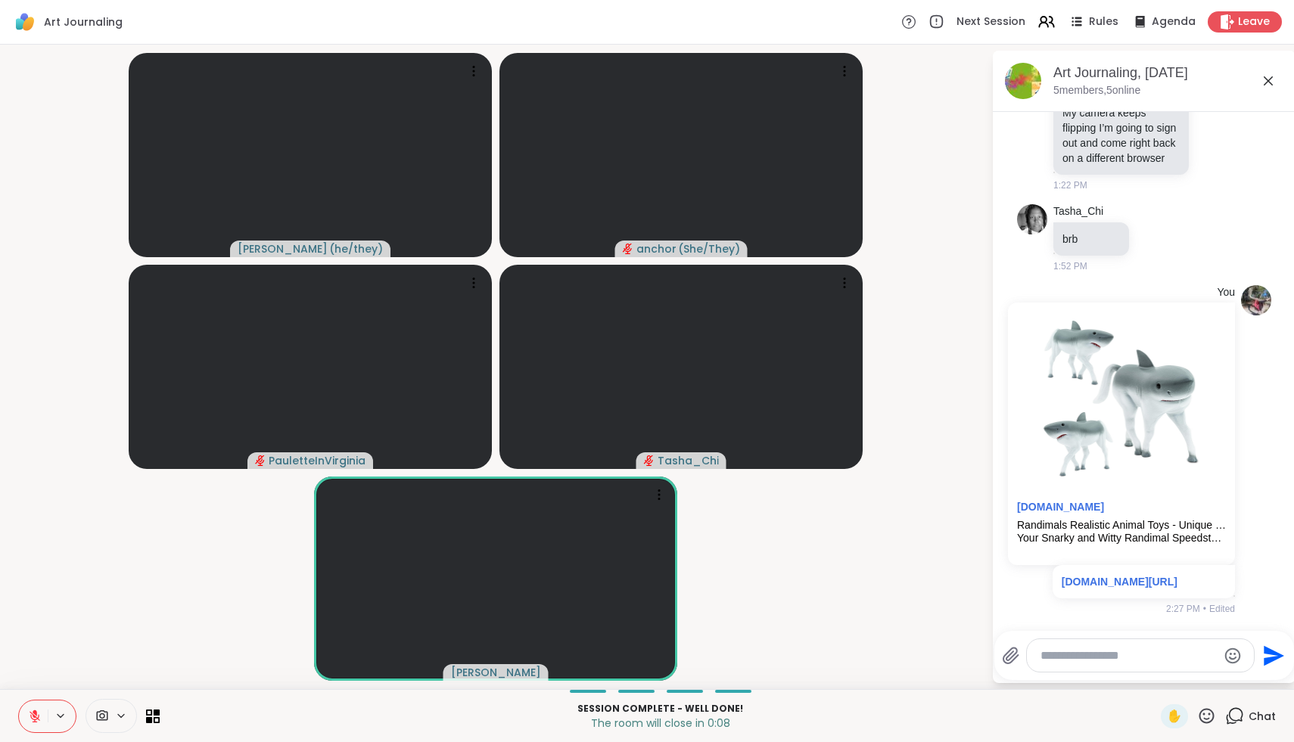
click at [1210, 722] on icon at bounding box center [1206, 716] width 19 height 19
click at [1170, 673] on span "❤️" at bounding box center [1161, 676] width 15 height 18
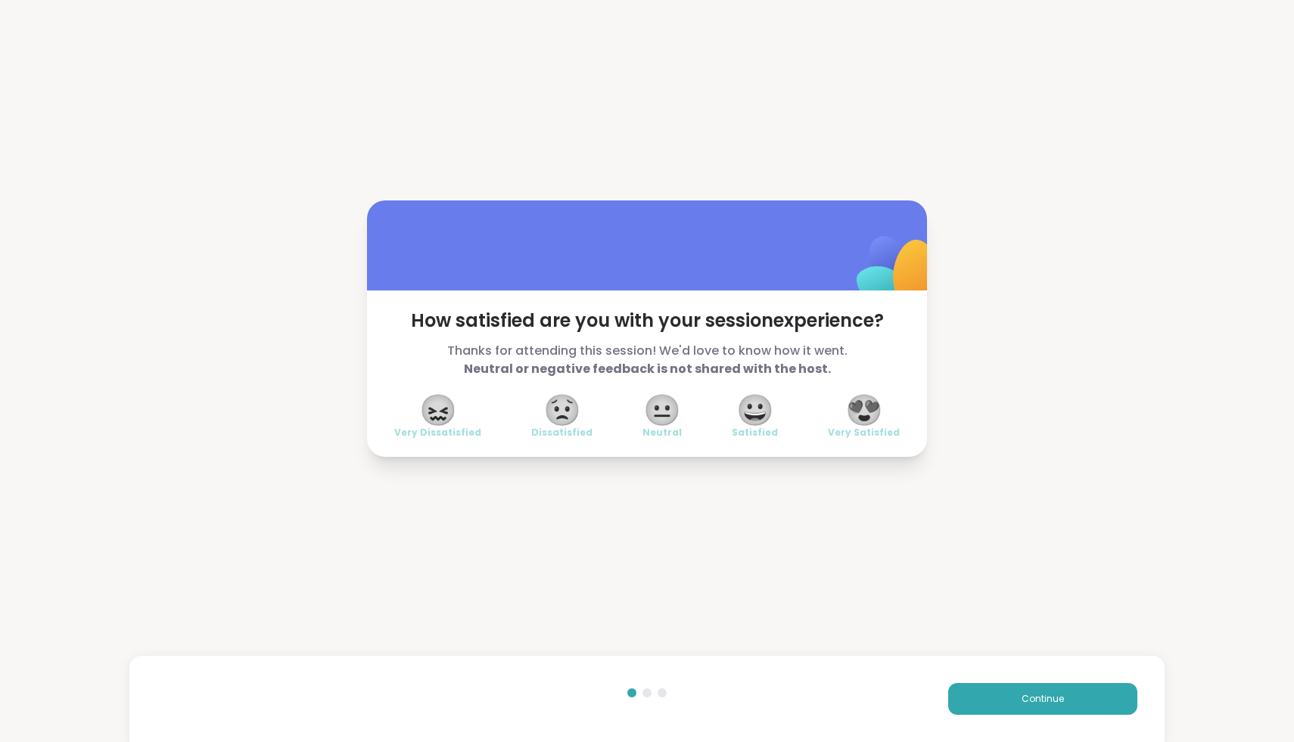
click at [870, 409] on span "😍" at bounding box center [864, 409] width 38 height 27
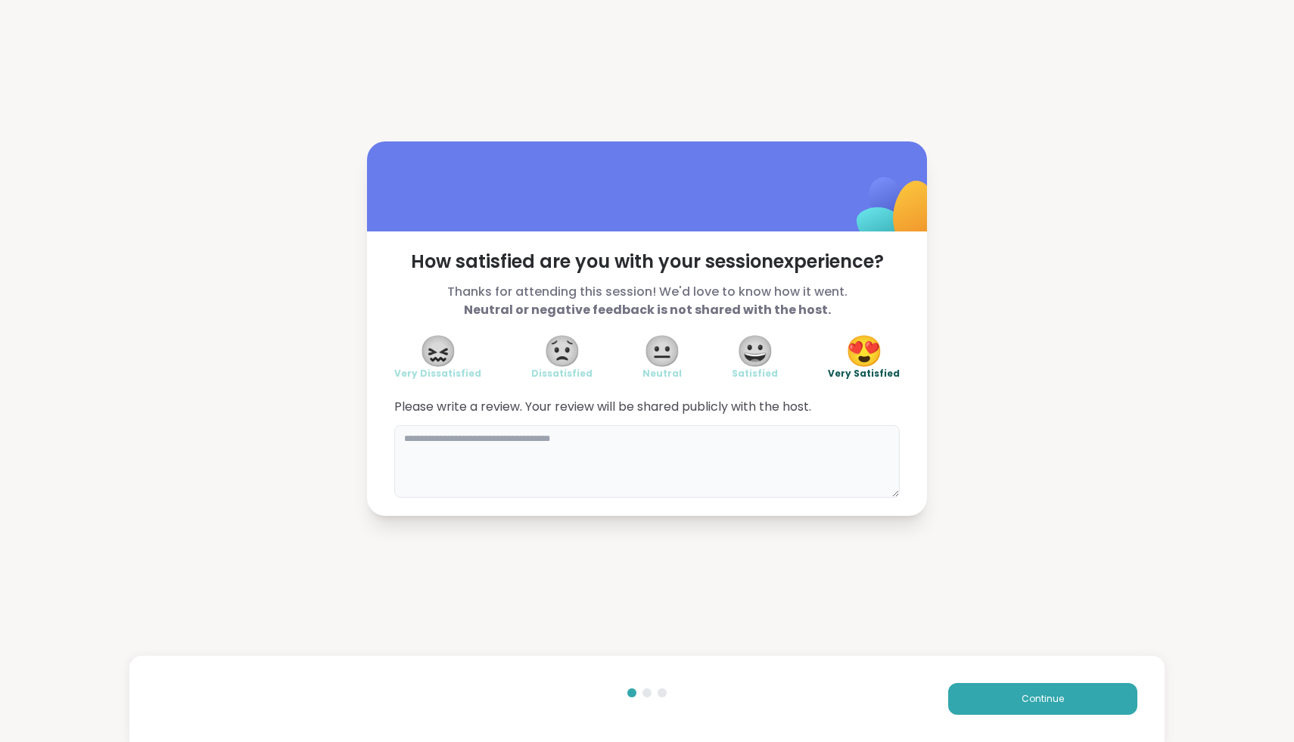
click at [784, 454] on textarea at bounding box center [646, 461] width 505 height 73
type textarea "**********"
click at [1096, 685] on button "Continue" at bounding box center [1042, 699] width 189 height 32
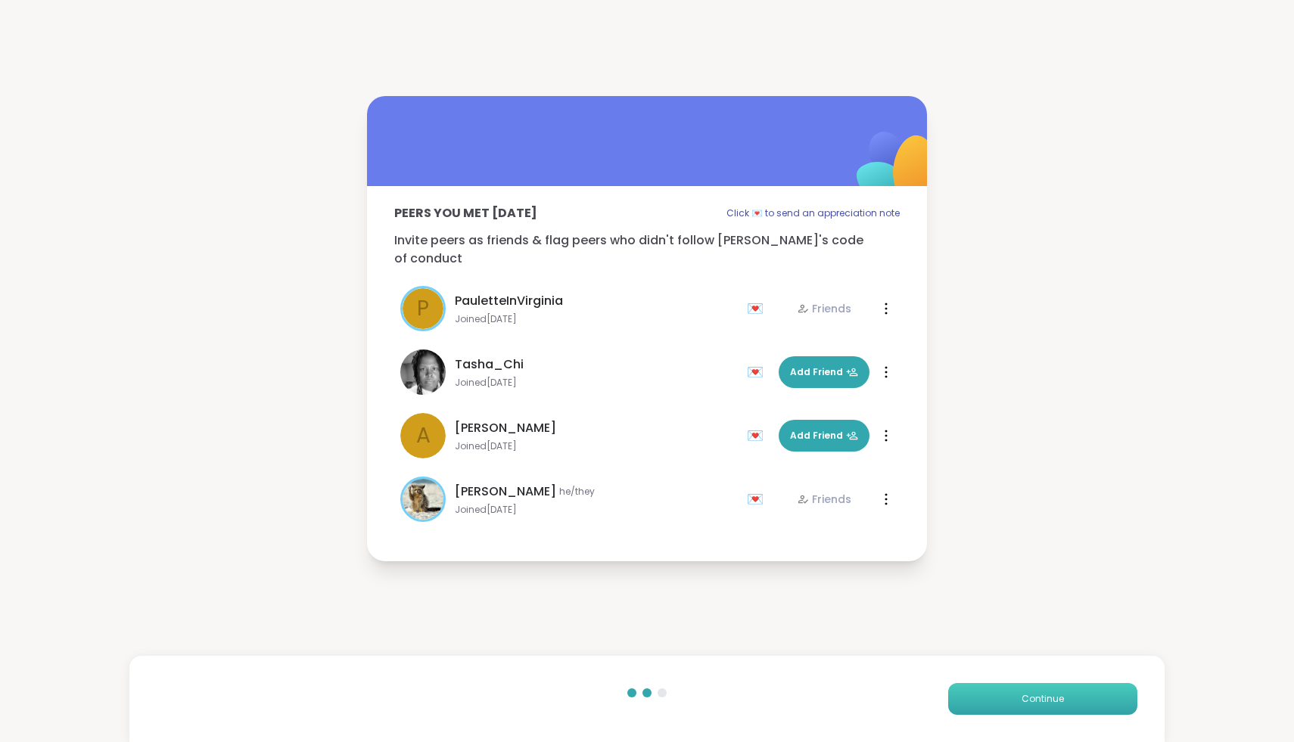
click at [1096, 685] on button "Continue" at bounding box center [1042, 699] width 189 height 32
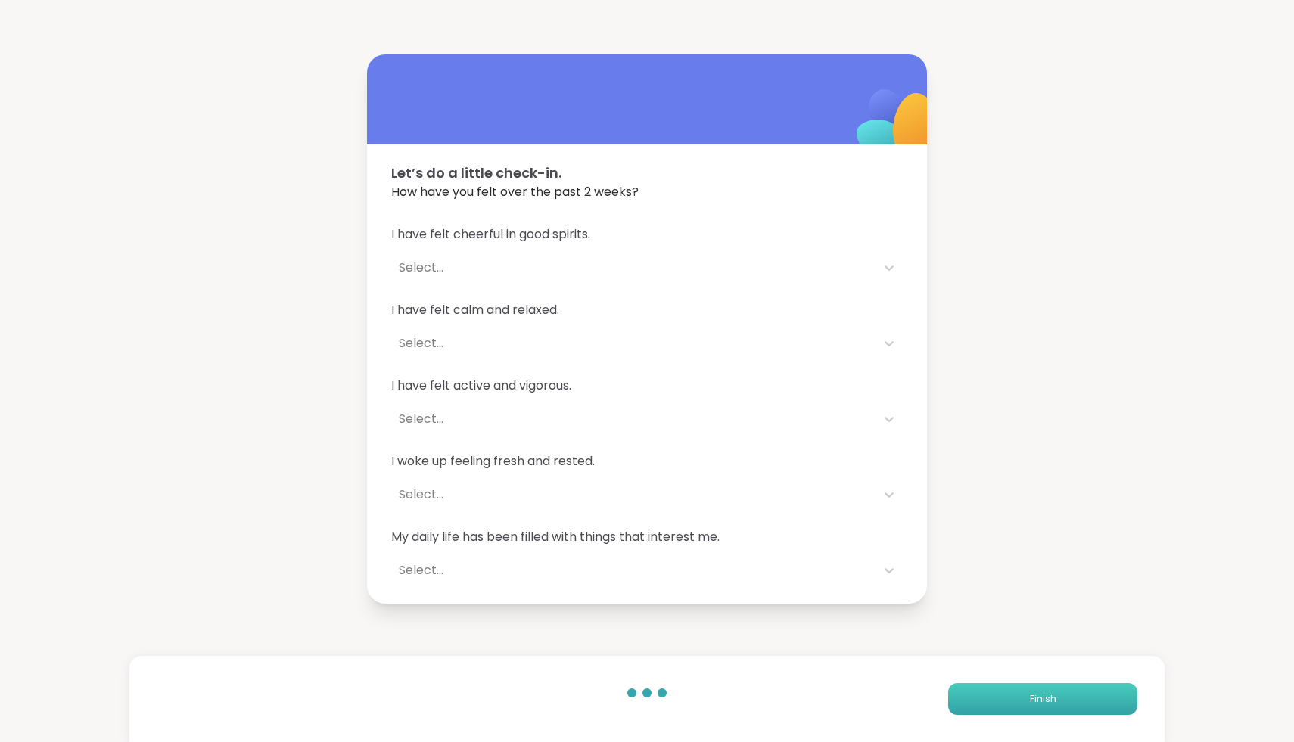
click at [1096, 685] on button "Finish" at bounding box center [1042, 699] width 189 height 32
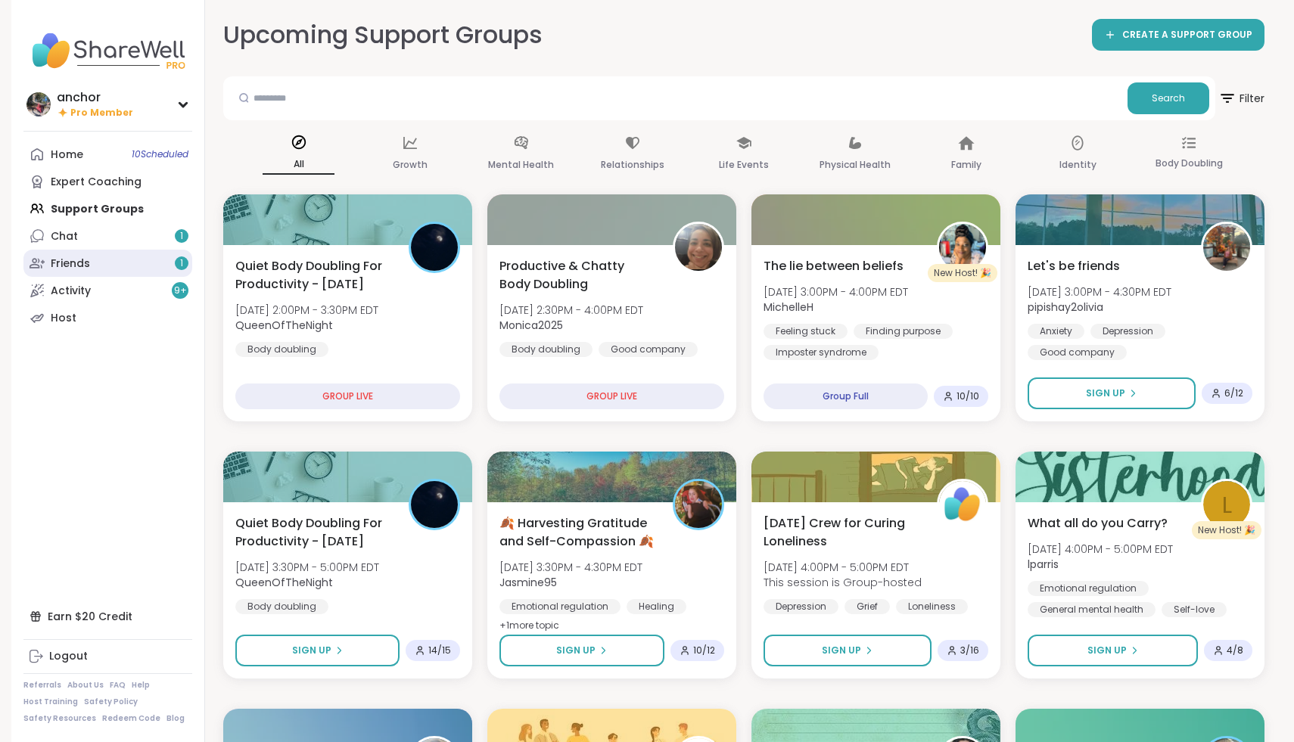
click at [158, 257] on link "Friends 1" at bounding box center [107, 263] width 169 height 27
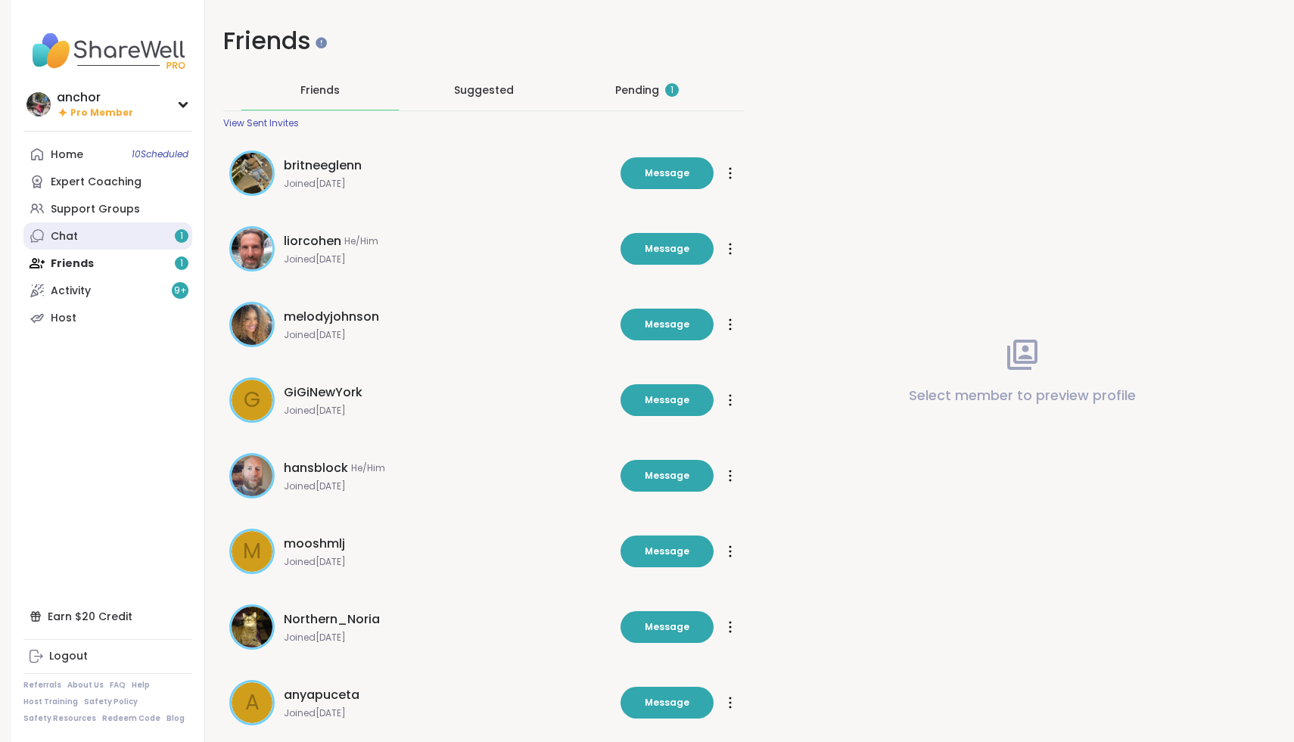
click at [141, 242] on link "Chat 1" at bounding box center [107, 235] width 169 height 27
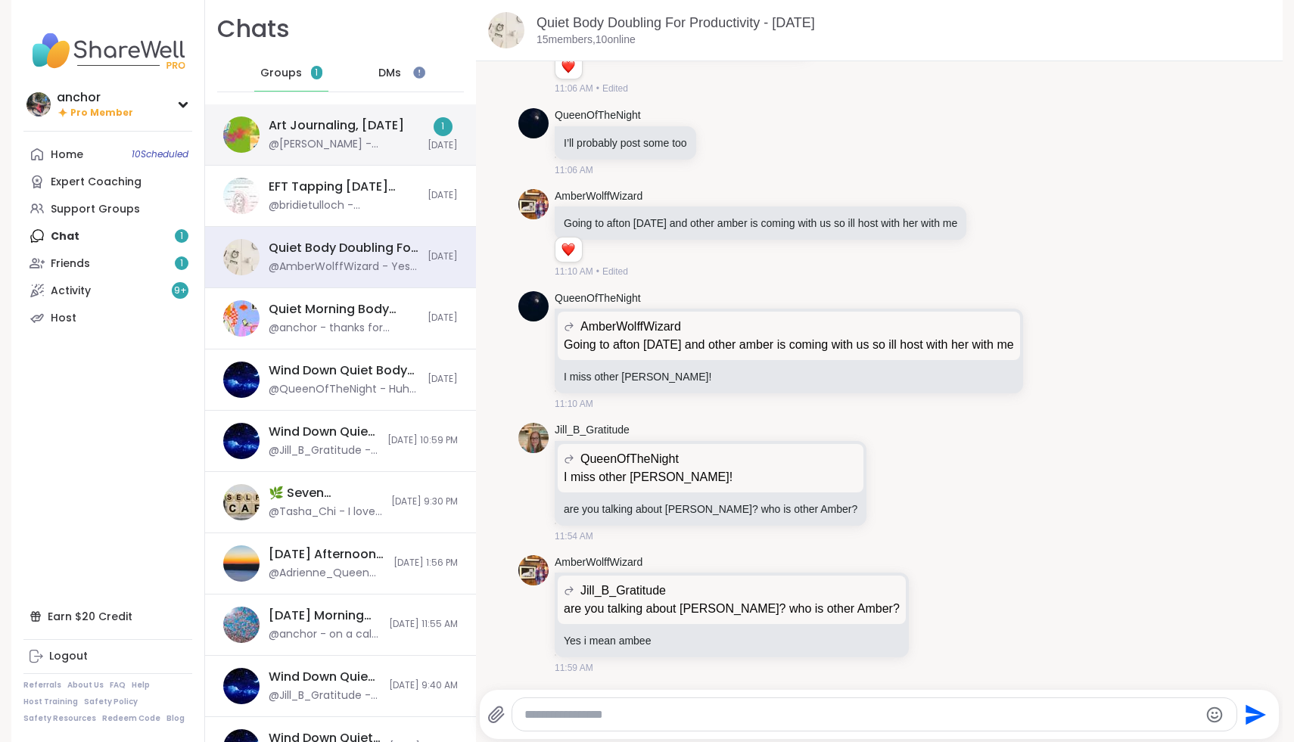
click at [383, 143] on div "@[PERSON_NAME] - @[PERSON_NAME] sorry I forgot to mention that [PERSON_NAME] cl…" at bounding box center [344, 144] width 150 height 15
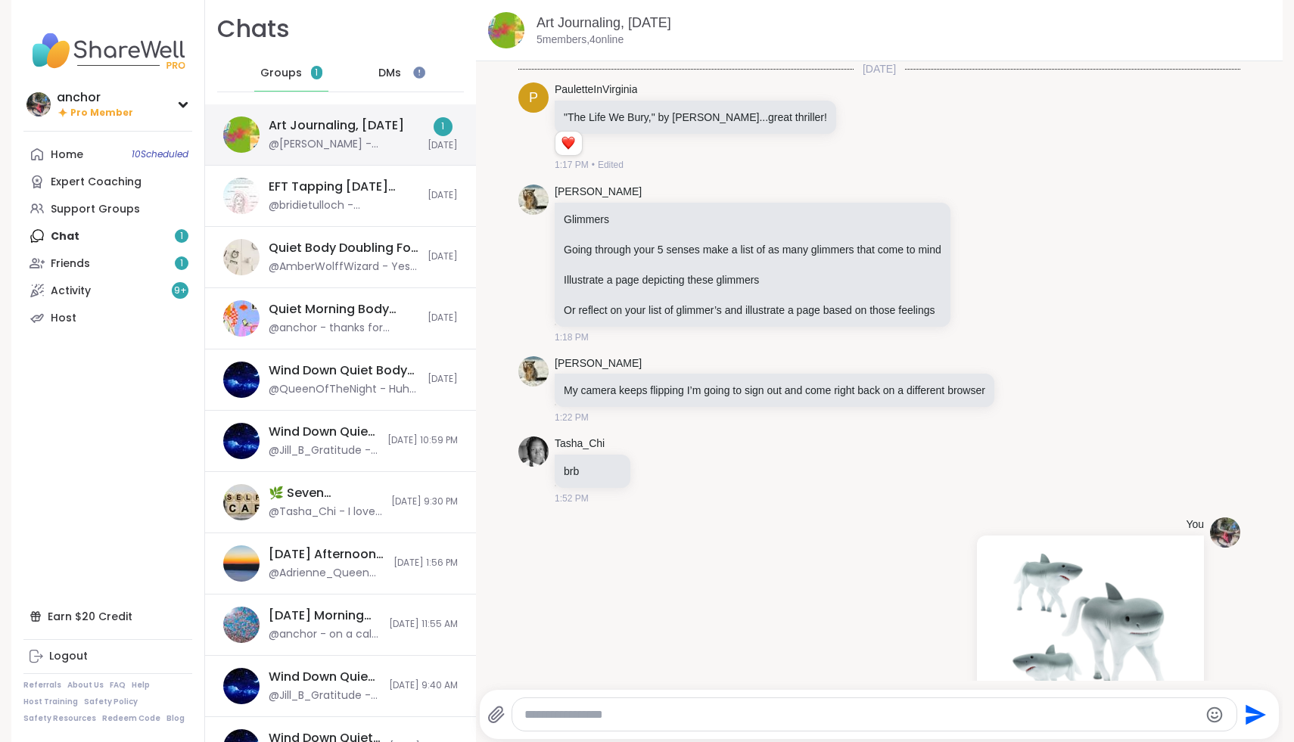
scroll to position [320, 0]
